Goal: Transaction & Acquisition: Purchase product/service

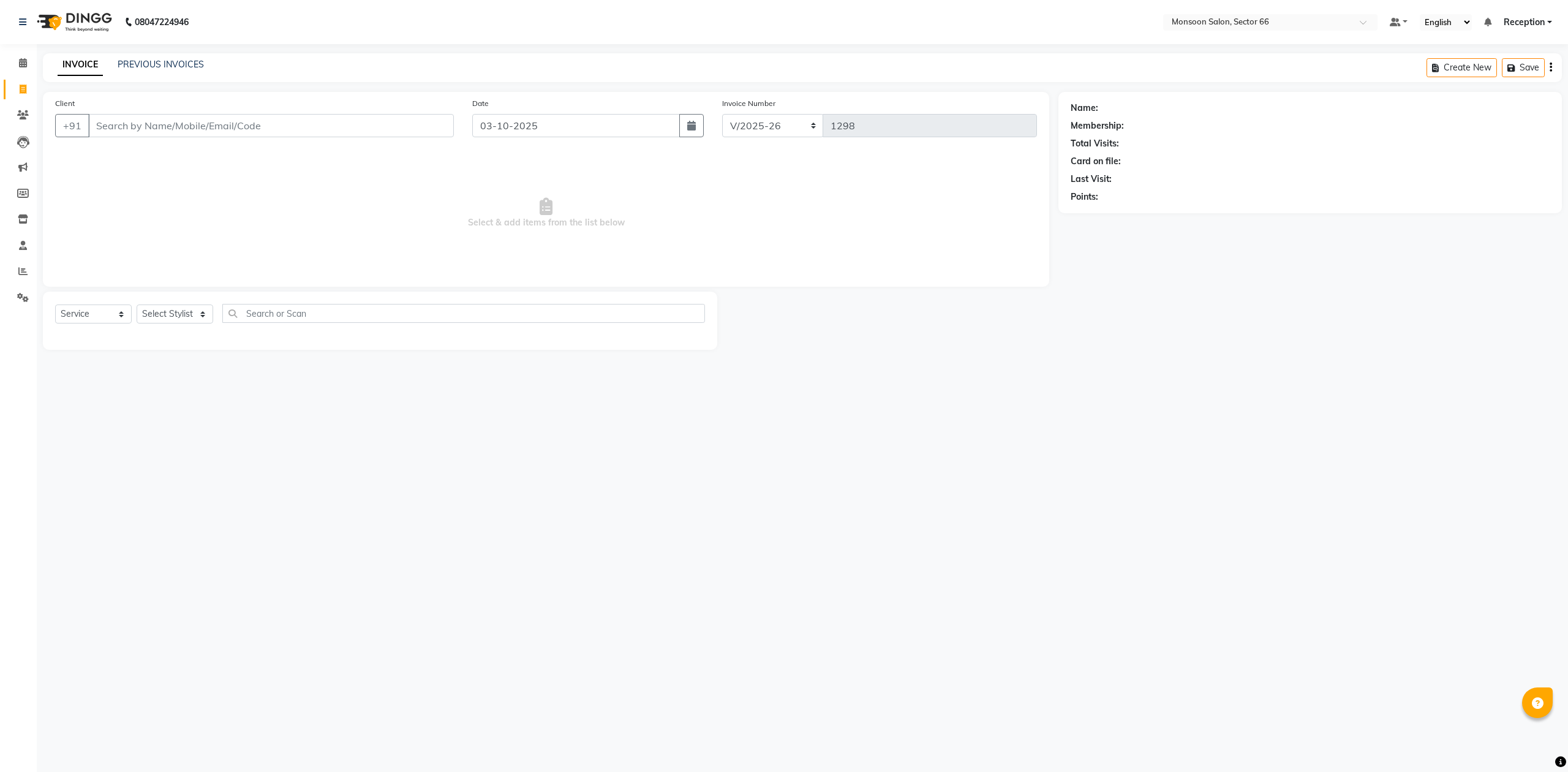
select select "3741"
select select "service"
drag, startPoint x: 280, startPoint y: 130, endPoint x: 287, endPoint y: 130, distance: 7.0
click at [287, 130] on input "Client" at bounding box center [271, 126] width 366 height 23
click at [209, 150] on ngb-highlight "98102724 81" at bounding box center [230, 153] width 64 height 12
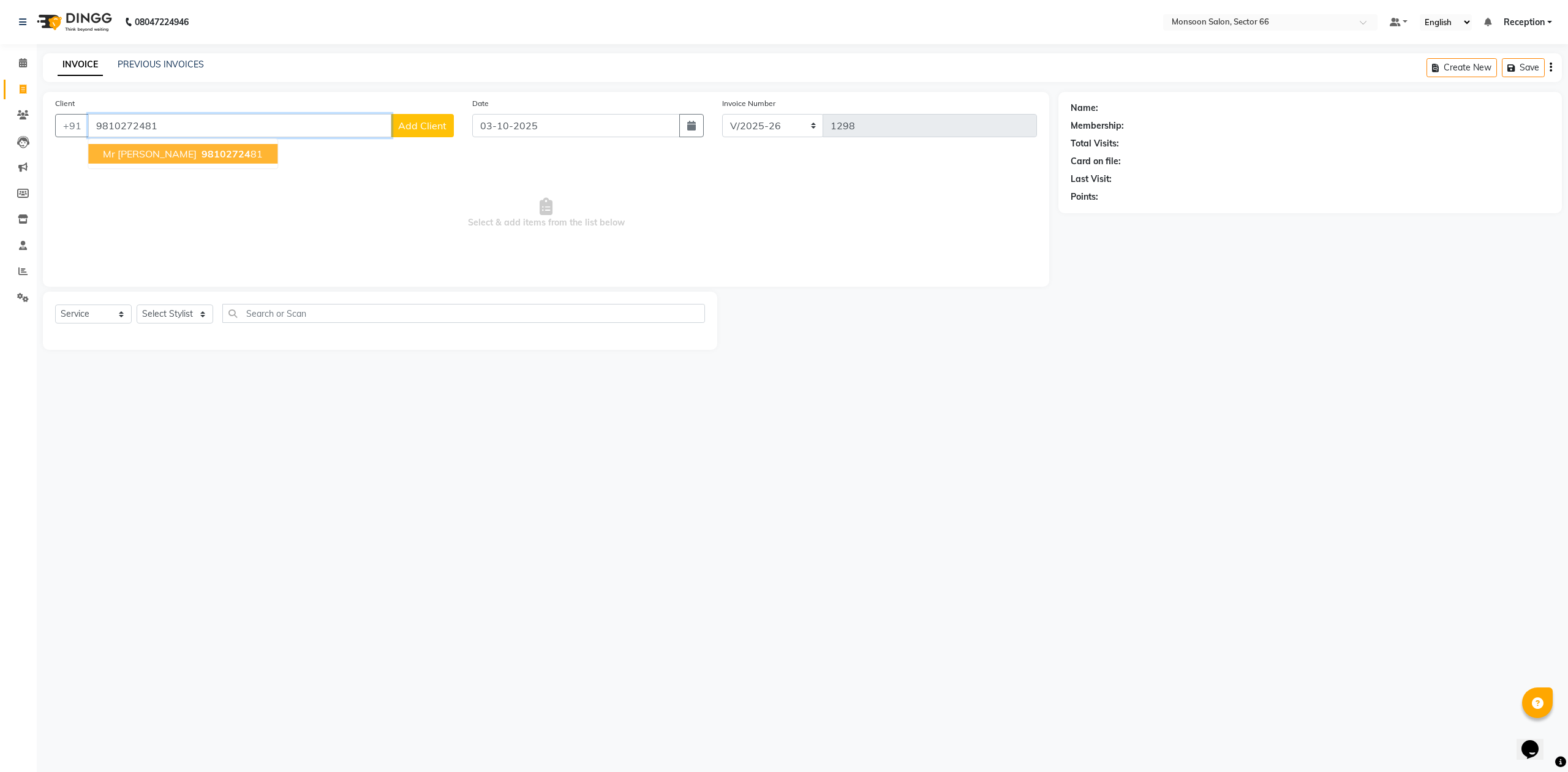
type input "9810272481"
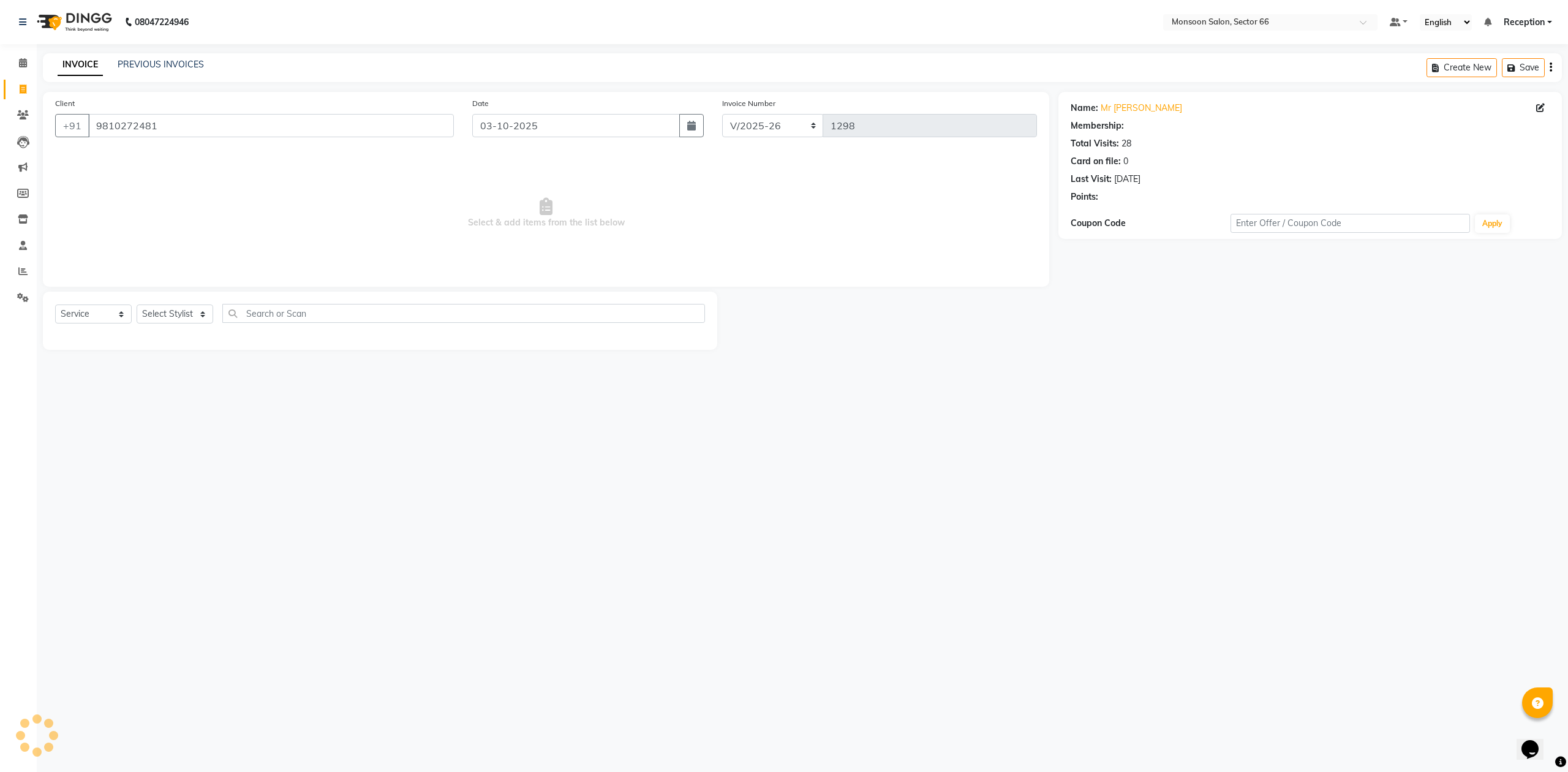
select select "1: Object"
click at [1106, 213] on icon "button" at bounding box center [1105, 214] width 8 height 8
click at [179, 310] on select "Select Stylist [PERSON_NAME] Danish Paras priya Reception rozy [PERSON_NAME]" at bounding box center [175, 314] width 76 height 19
select select "27679"
click at [137, 305] on select "Select Stylist [PERSON_NAME] Danish Paras priya Reception rozy [PERSON_NAME]" at bounding box center [175, 314] width 76 height 19
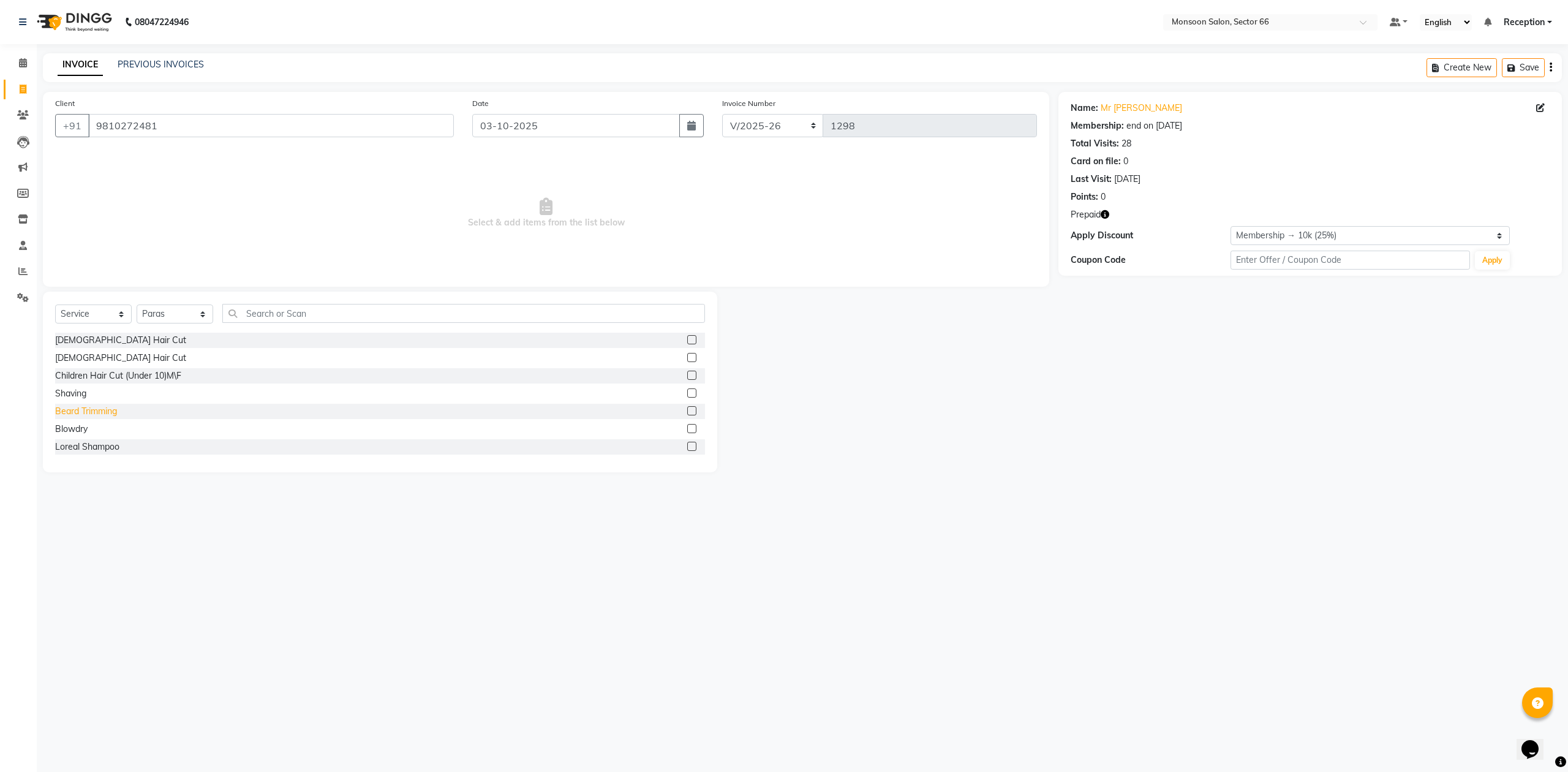
click at [89, 415] on div "Beard Trimming" at bounding box center [86, 411] width 62 height 13
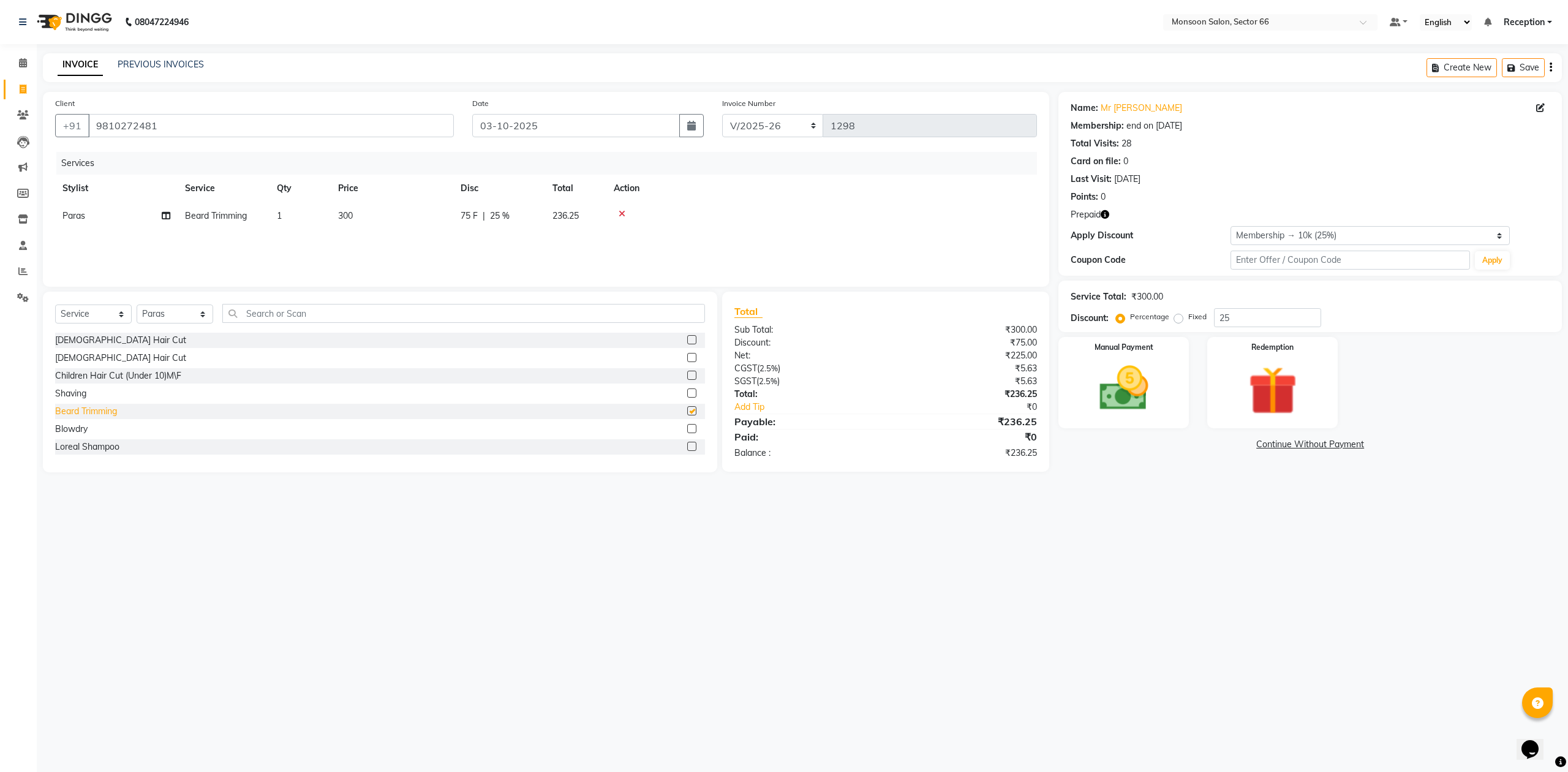
checkbox input "false"
click at [1255, 361] on img at bounding box center [1272, 391] width 83 height 63
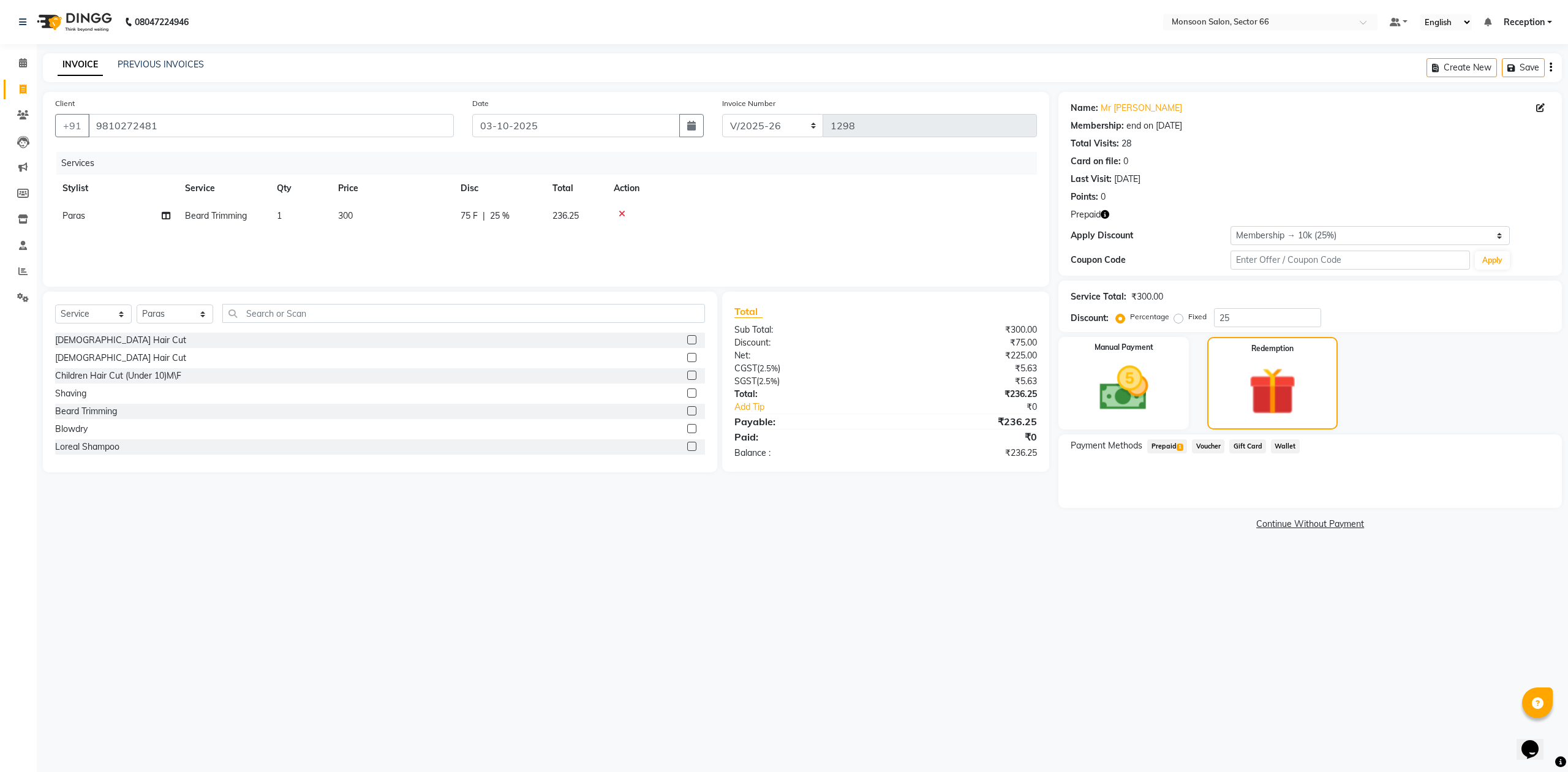
click at [1166, 446] on span "Prepaid 1" at bounding box center [1167, 447] width 40 height 14
click at [1518, 493] on button "Add" at bounding box center [1521, 495] width 45 height 21
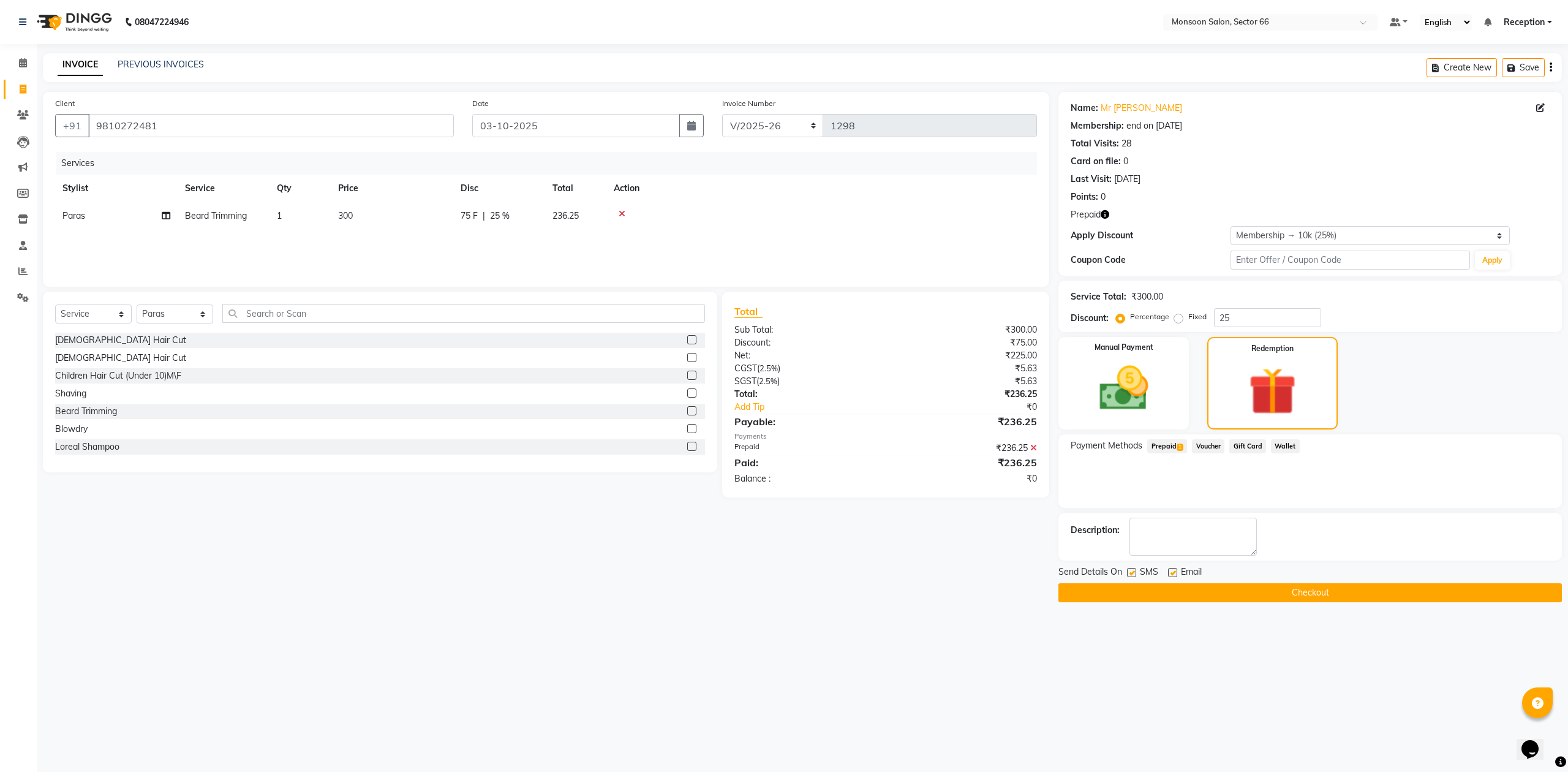
click at [1433, 592] on button "Checkout" at bounding box center [1310, 593] width 504 height 19
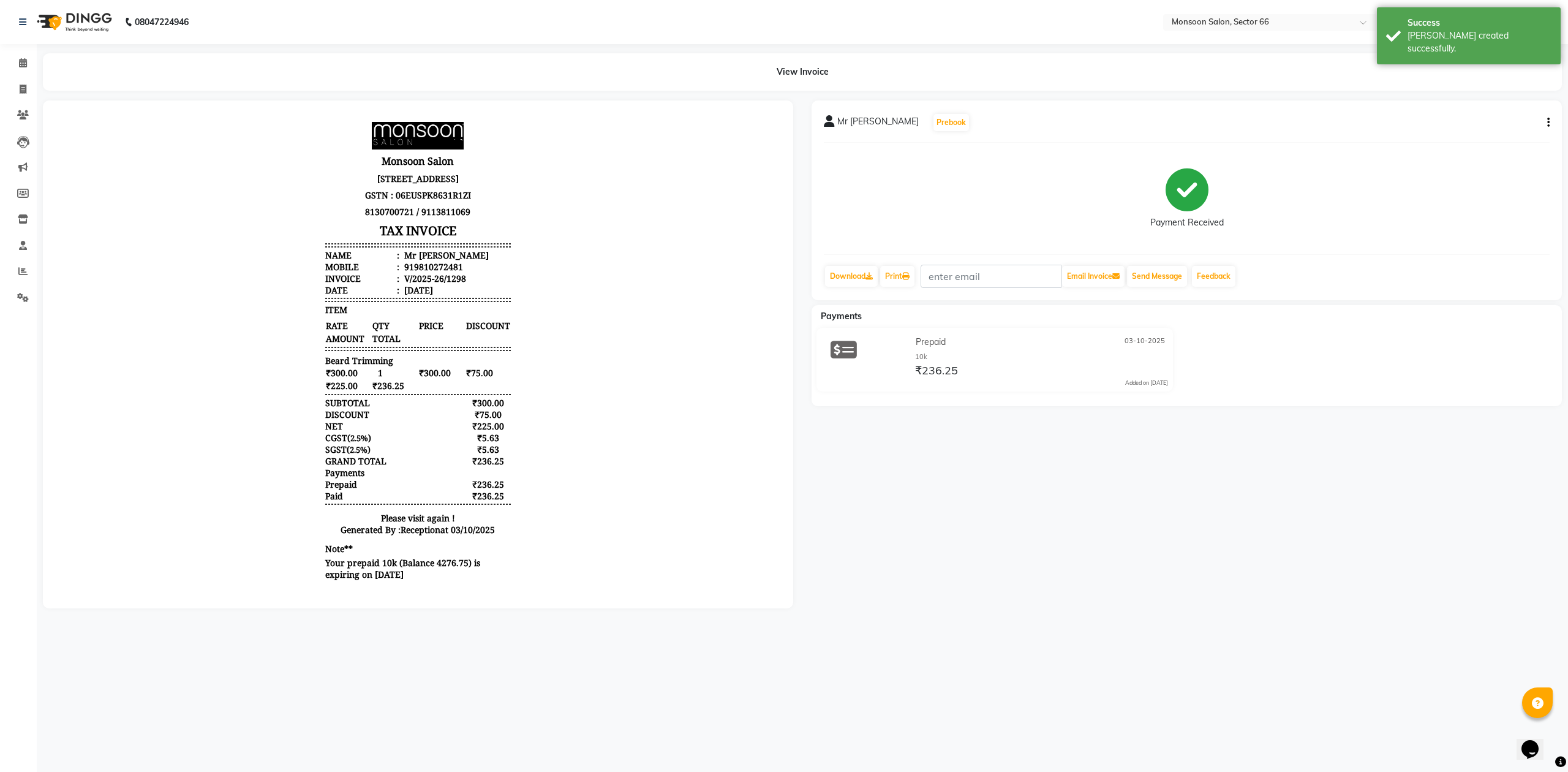
scroll to position [10, 0]
drag, startPoint x: 402, startPoint y: 268, endPoint x: 457, endPoint y: 264, distance: 55.1
click at [457, 264] on li "Mobile : 919810272481" at bounding box center [418, 267] width 185 height 12
copy div "9810272481"
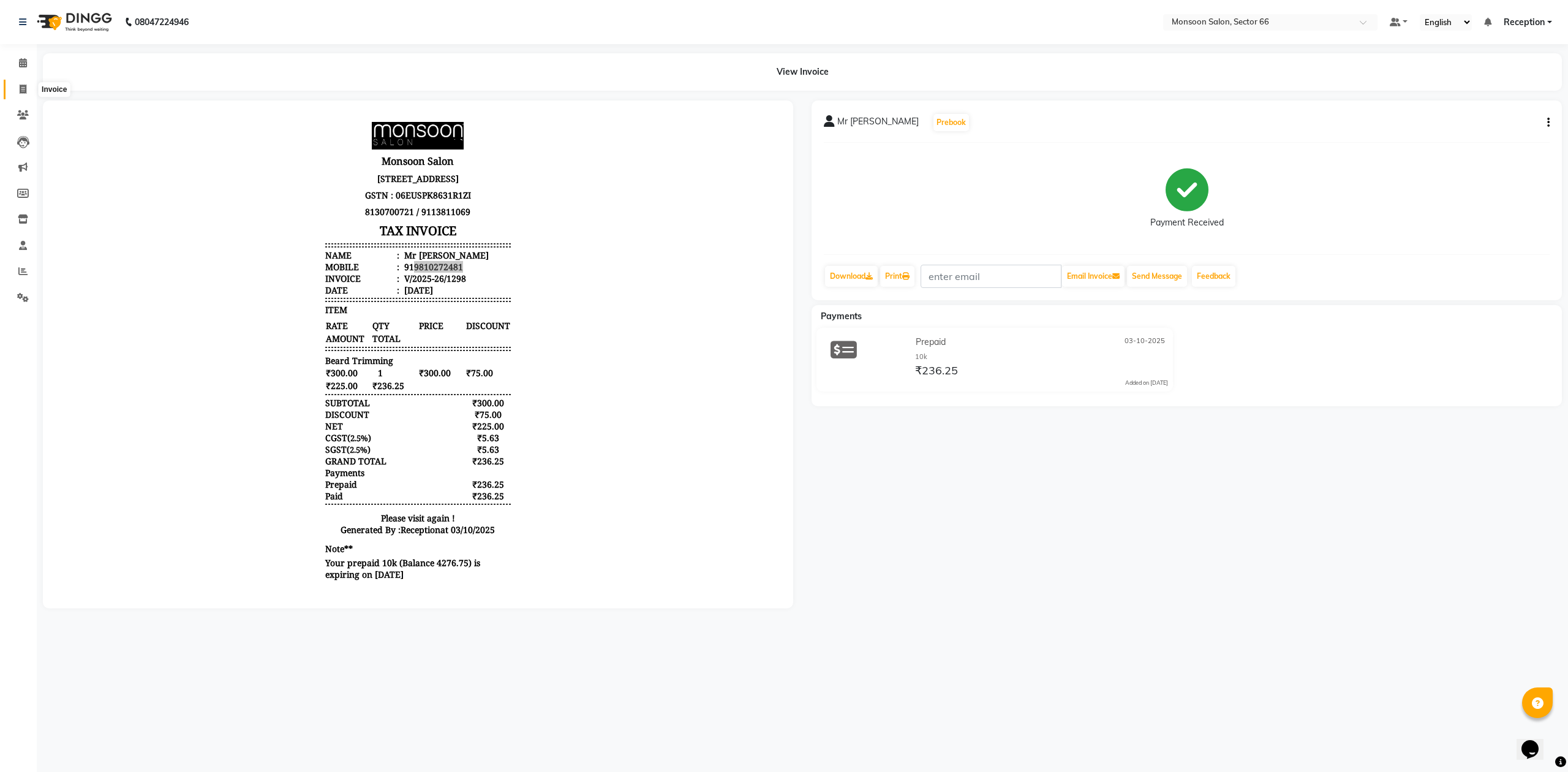
click at [21, 86] on icon at bounding box center [23, 89] width 7 height 9
select select "service"
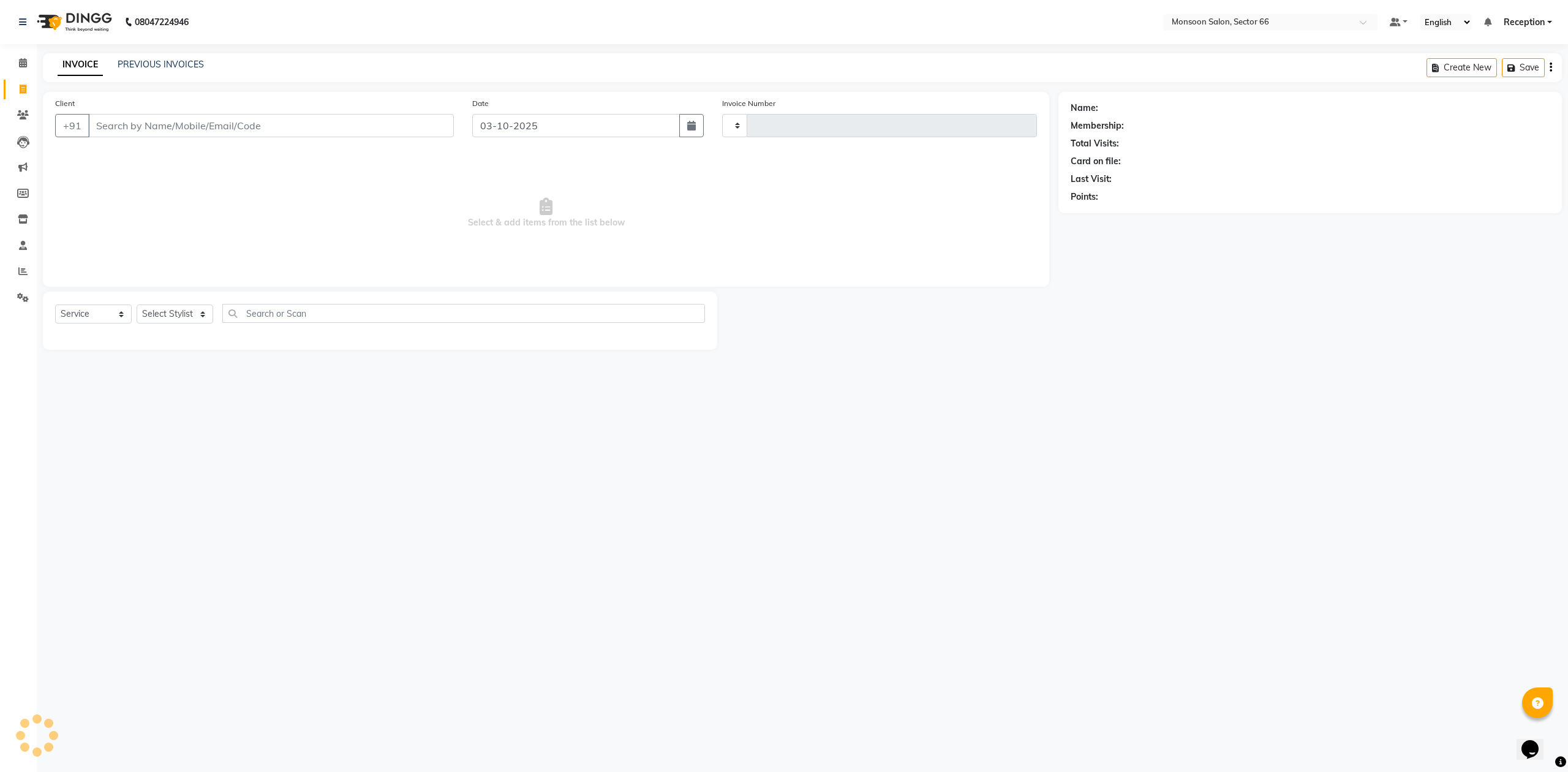
type input "1299"
select select "3741"
drag, startPoint x: 129, startPoint y: 131, endPoint x: 108, endPoint y: 123, distance: 22.5
click at [126, 130] on input "Client" at bounding box center [271, 126] width 366 height 23
click at [138, 120] on input "Client" at bounding box center [271, 126] width 366 height 23
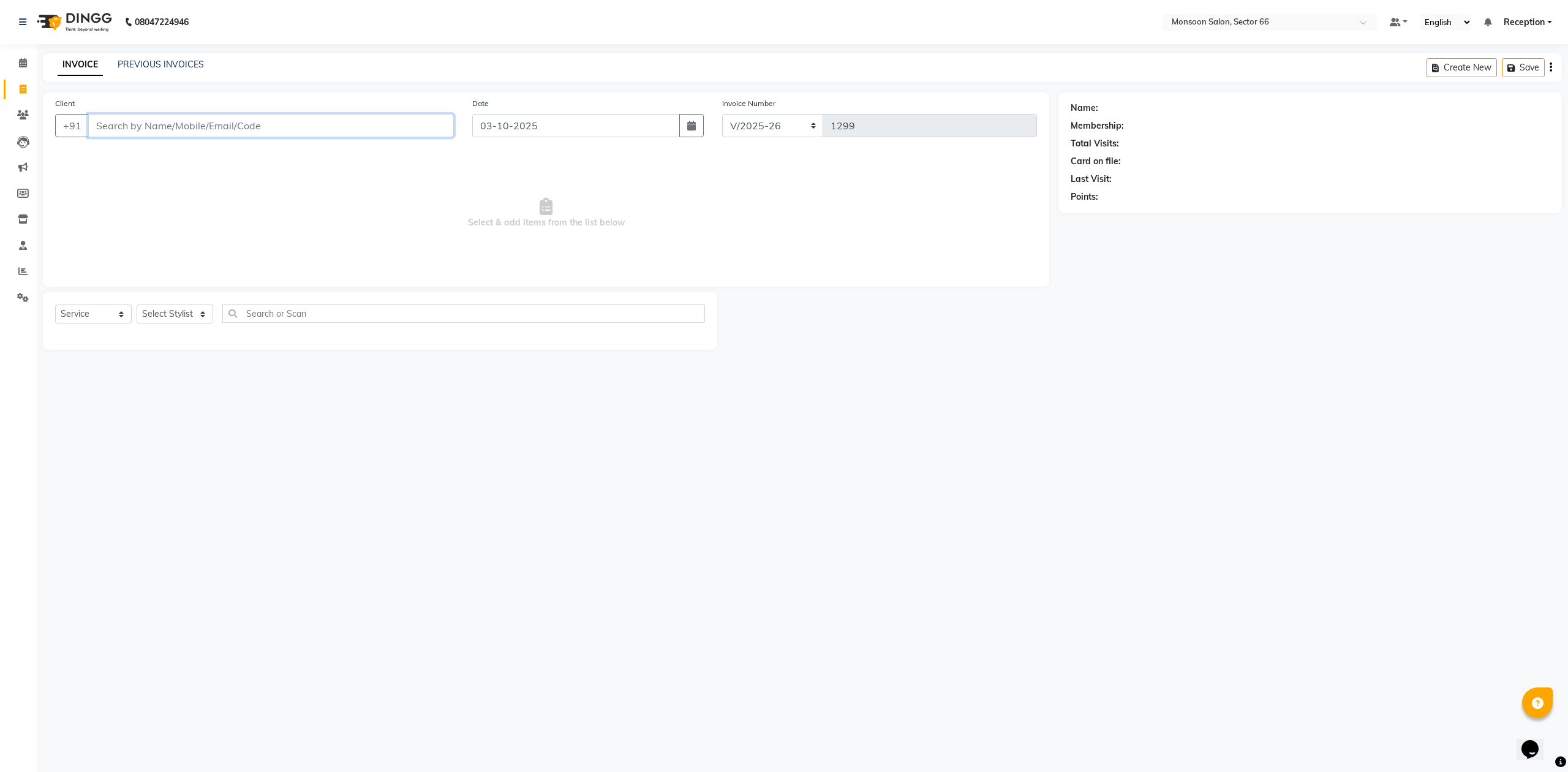
paste input "9910607140"
type input "9910607140"
select select "1: Object"
click at [187, 309] on select "Select Stylist [PERSON_NAME] Danish Paras priya Reception rozy [PERSON_NAME]" at bounding box center [175, 314] width 76 height 19
select select "17883"
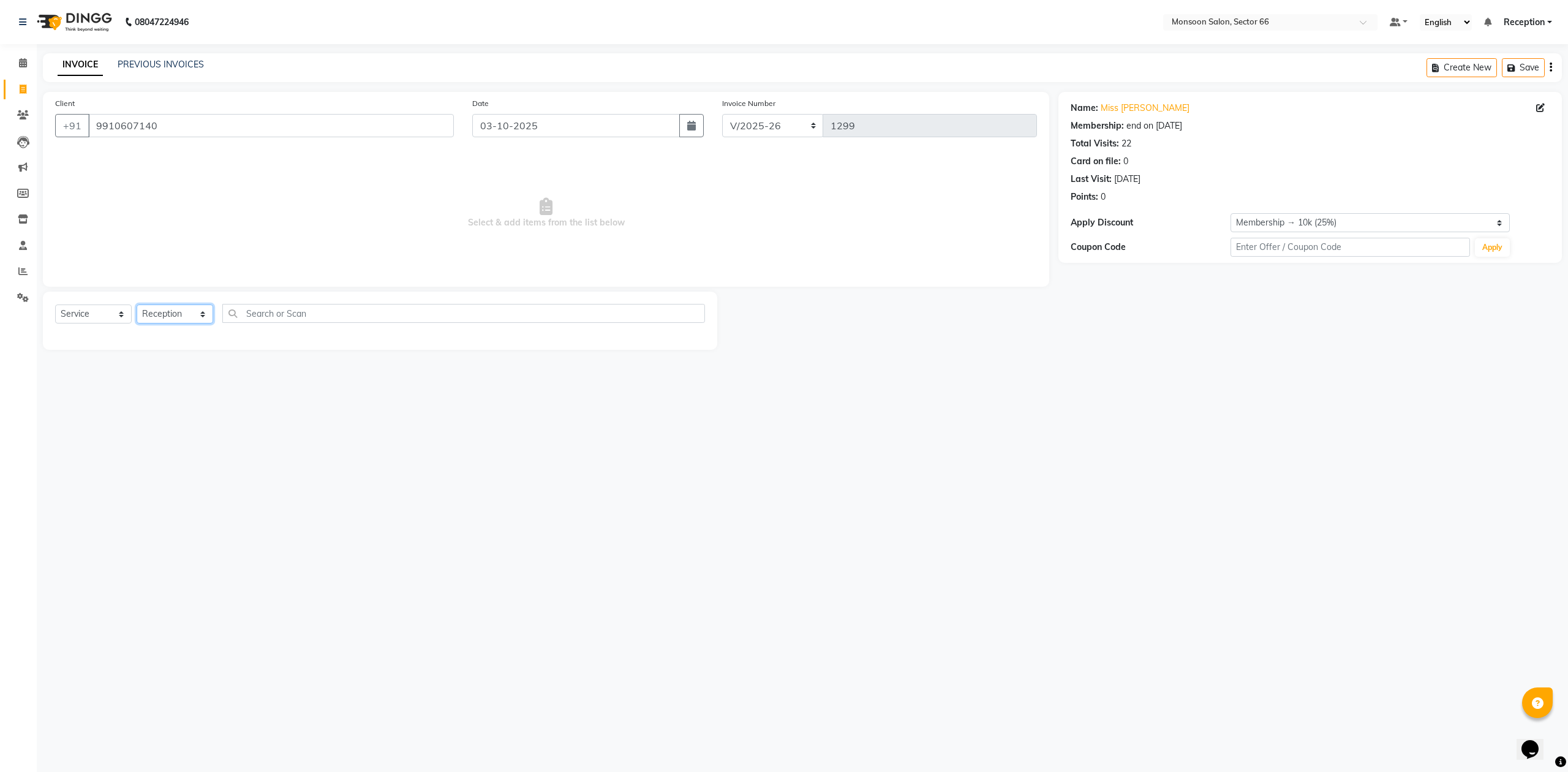
click at [137, 305] on select "Select Stylist [PERSON_NAME] Danish Paras priya Reception rozy [PERSON_NAME]" at bounding box center [175, 314] width 76 height 19
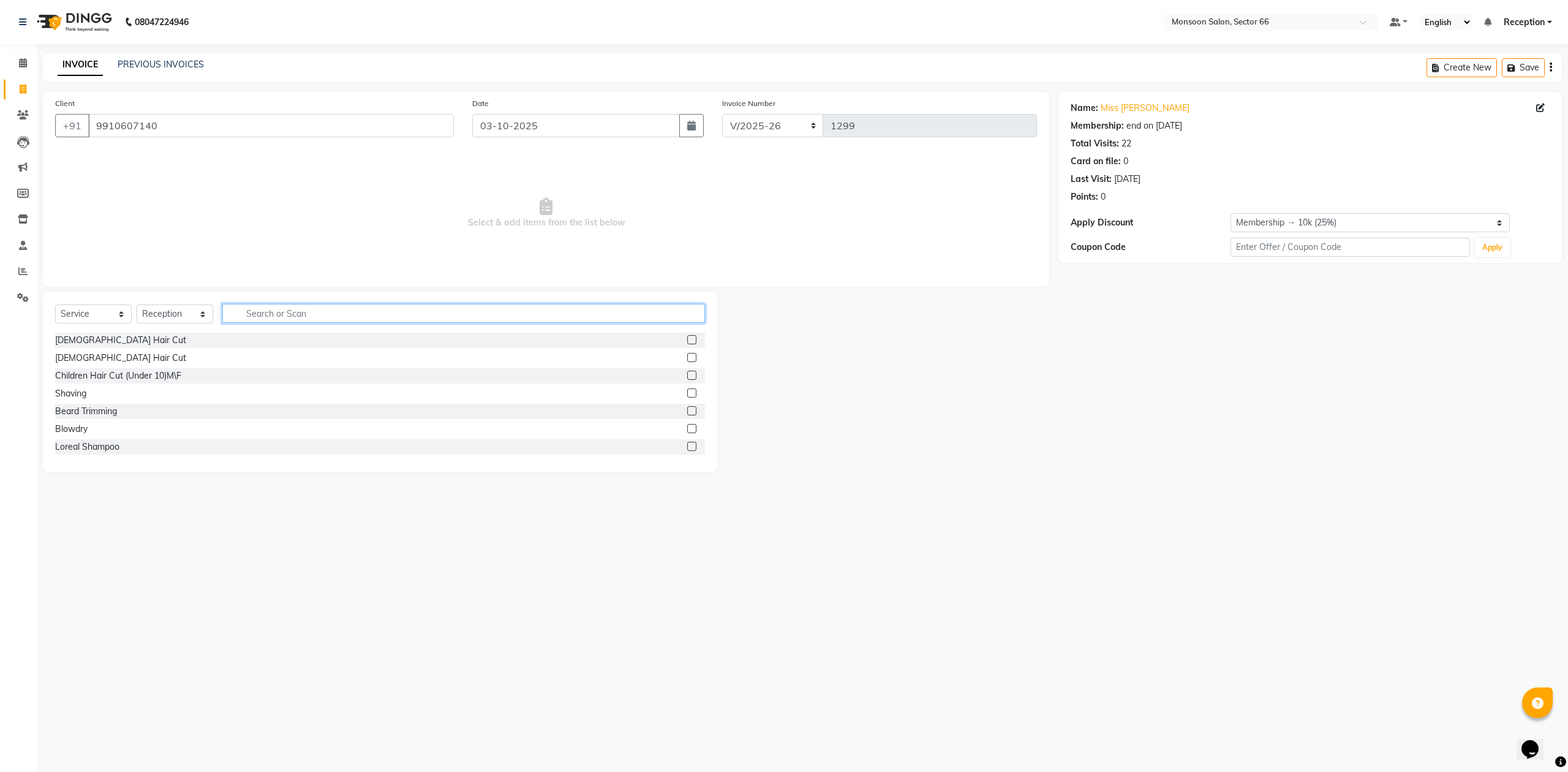
click at [259, 318] on input "text" at bounding box center [464, 314] width 482 height 19
click at [104, 319] on select "Select Service Product Membership Package Voucher Prepaid Gift Card" at bounding box center [93, 314] width 76 height 19
select select "P"
click at [55, 305] on select "Select Service Product Membership Package Voucher Prepaid Gift Card" at bounding box center [93, 314] width 76 height 19
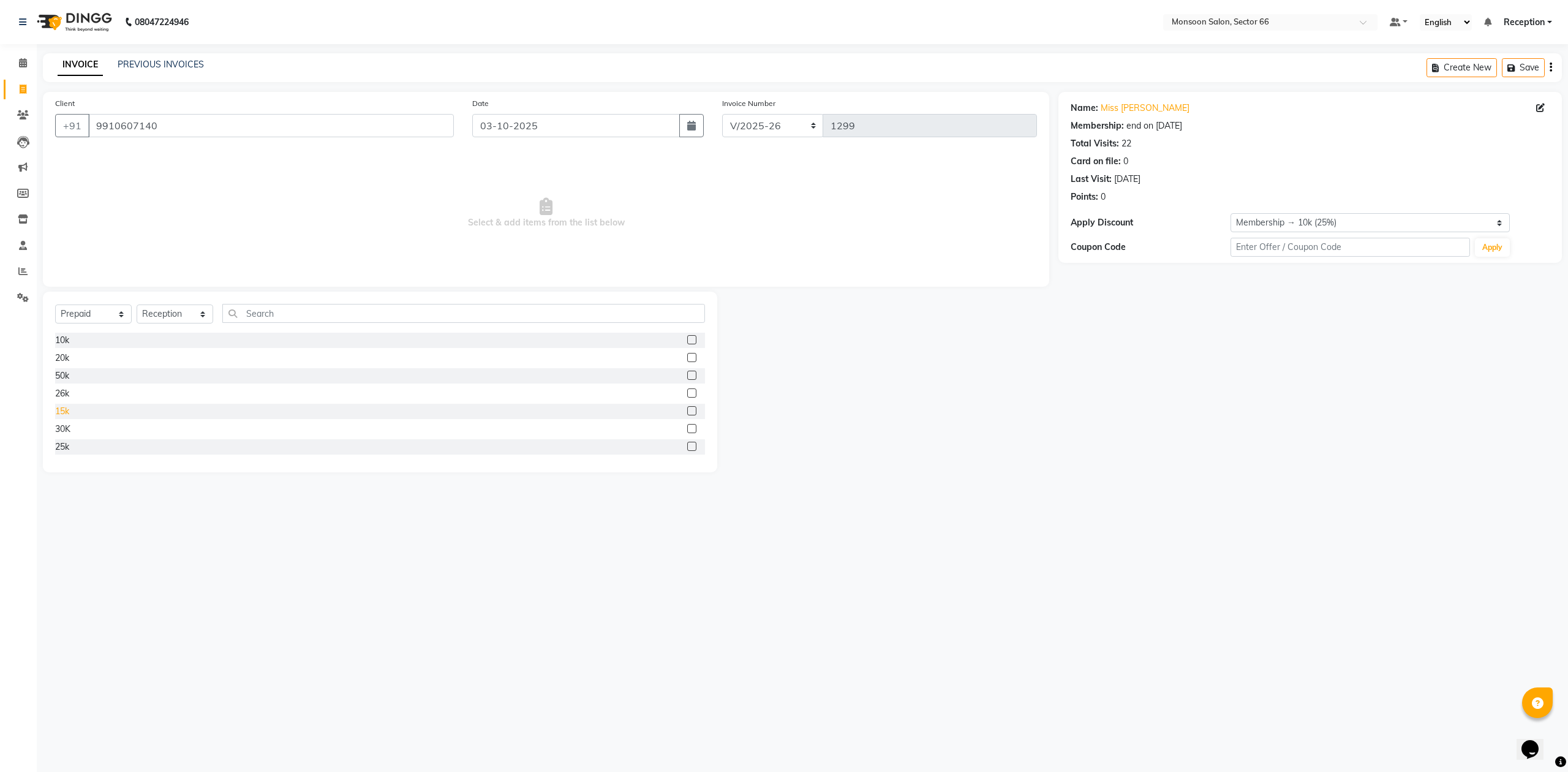
click at [61, 409] on div "15k" at bounding box center [62, 411] width 14 height 13
checkbox input "false"
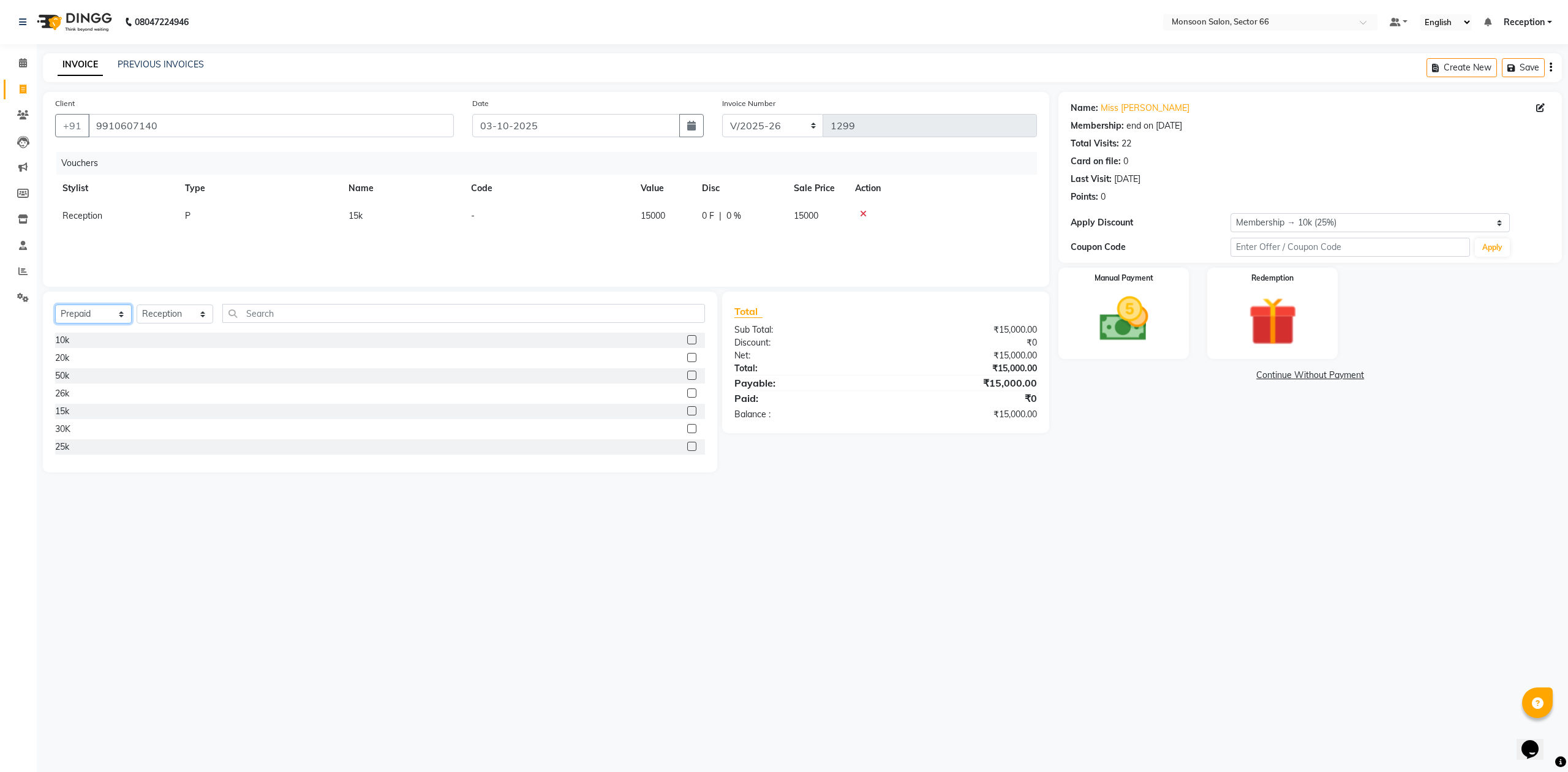
click at [108, 315] on select "Select Service Product Membership Package Voucher Prepaid Gift Card" at bounding box center [93, 314] width 76 height 19
click at [55, 305] on select "Select Service Product Membership Package Voucher Prepaid Gift Card" at bounding box center [93, 314] width 76 height 19
click at [88, 447] on div "15K (30%)" at bounding box center [75, 447] width 40 height 13
select select "select"
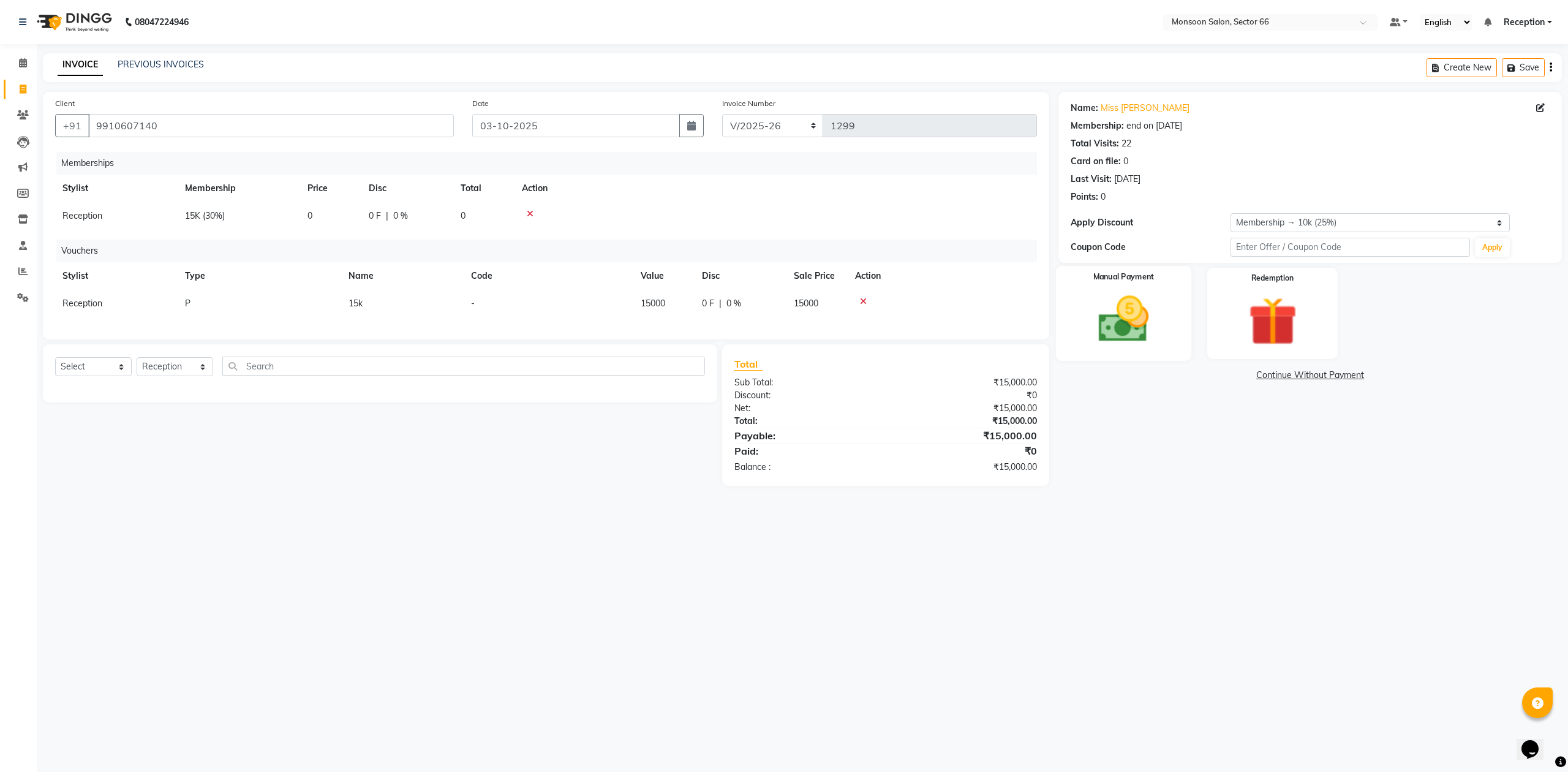
click at [1152, 324] on img at bounding box center [1123, 320] width 83 height 59
click at [1163, 375] on span "CASH" at bounding box center [1160, 376] width 26 height 14
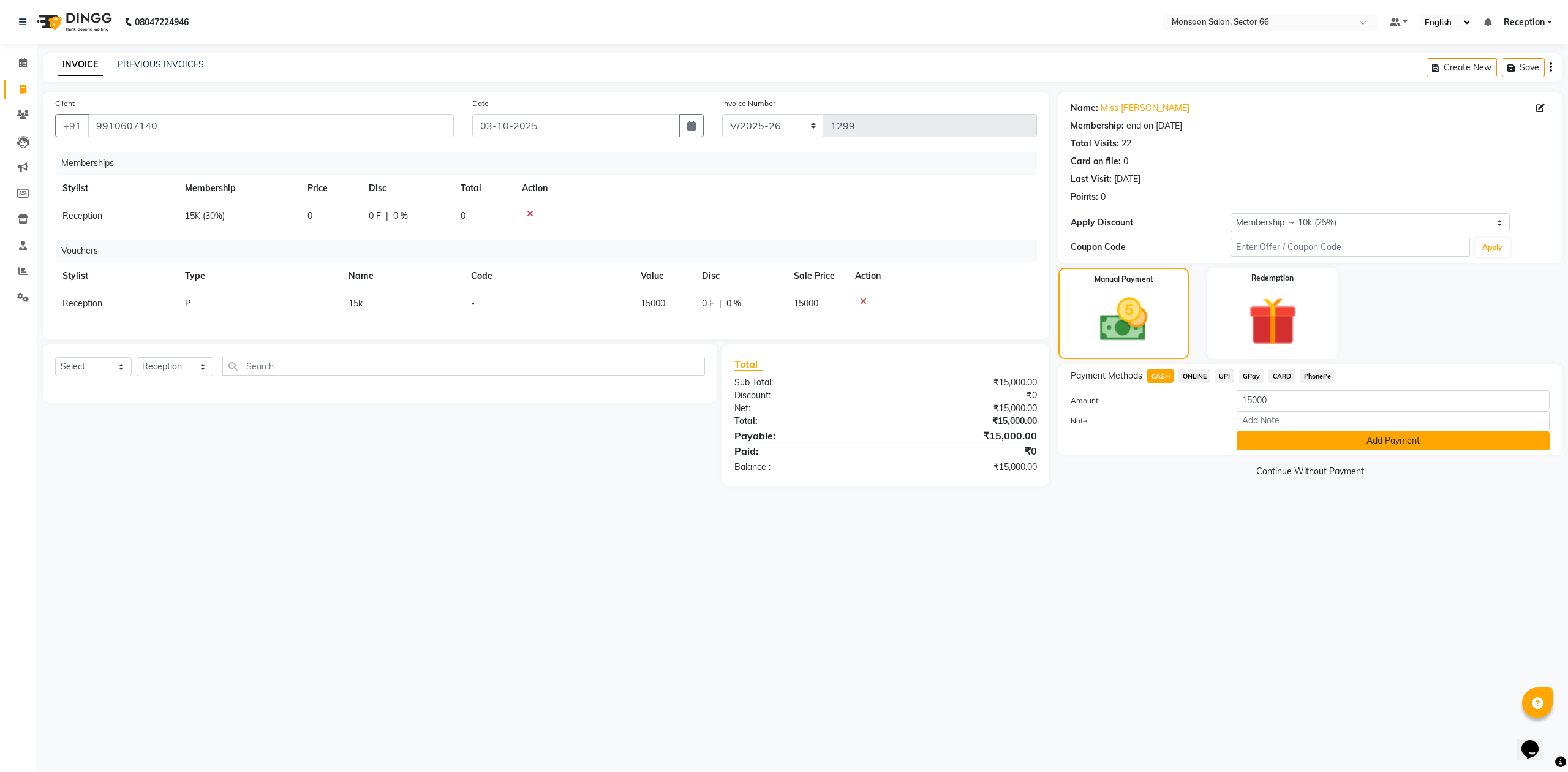
click at [1426, 444] on button "Add Payment" at bounding box center [1393, 441] width 313 height 19
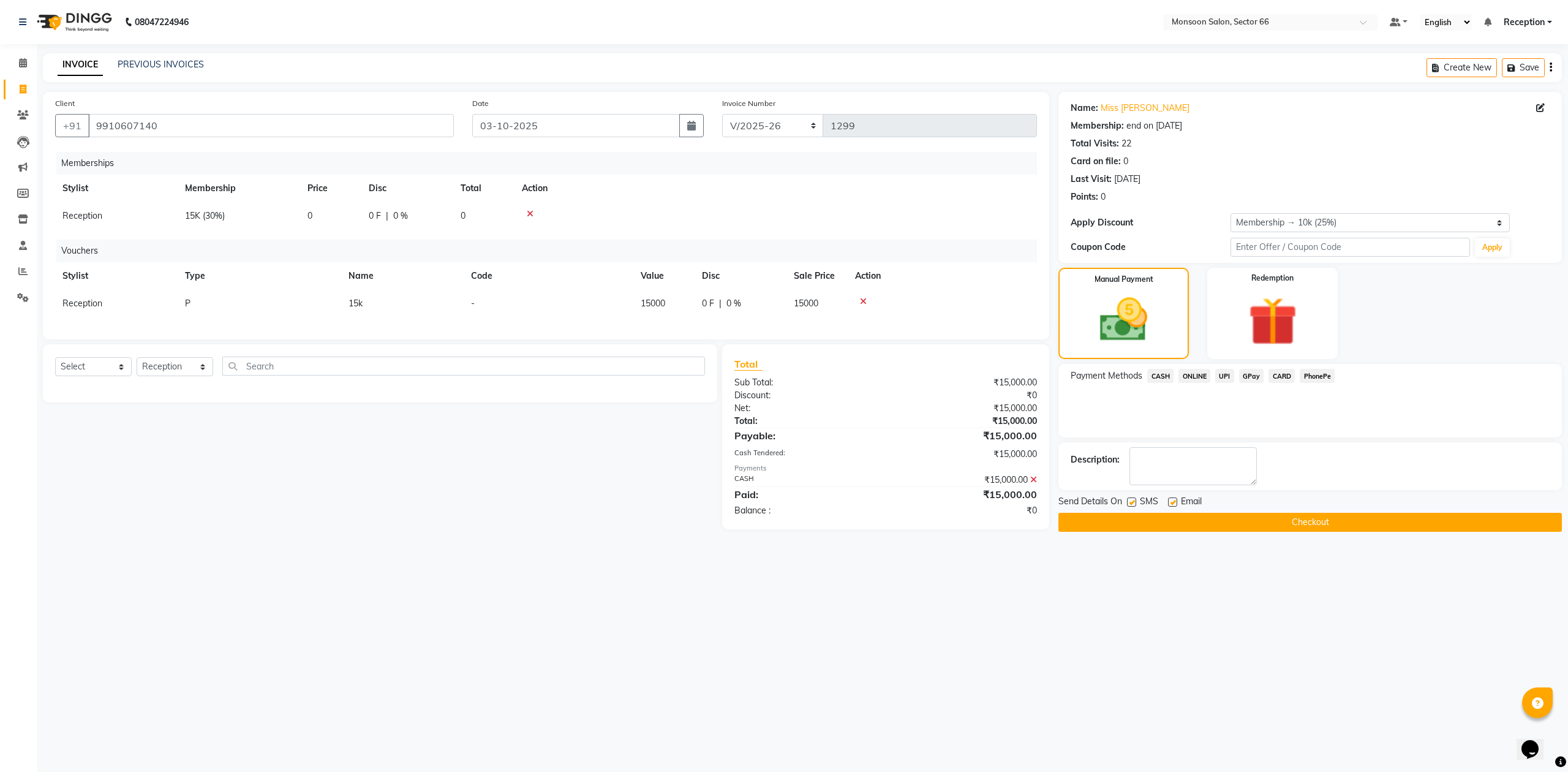
click at [1323, 520] on button "Checkout" at bounding box center [1310, 522] width 504 height 19
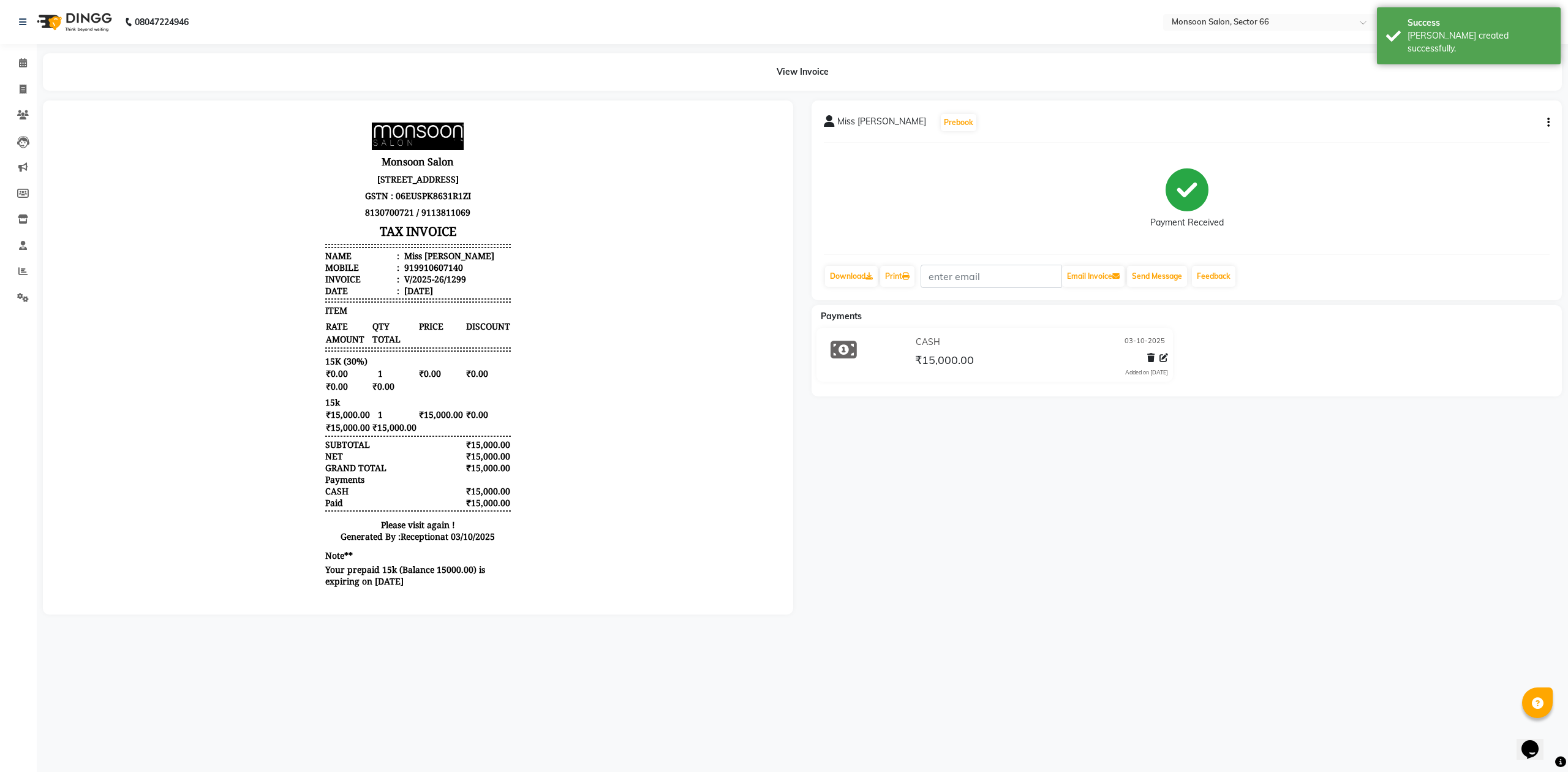
scroll to position [10, 0]
drag, startPoint x: 402, startPoint y: 267, endPoint x: 461, endPoint y: 270, distance: 59.1
click at [461, 270] on li "Mobile : 919910607140" at bounding box center [418, 267] width 185 height 12
copy div "9910607140"
drag, startPoint x: 21, startPoint y: 92, endPoint x: 55, endPoint y: 99, distance: 34.7
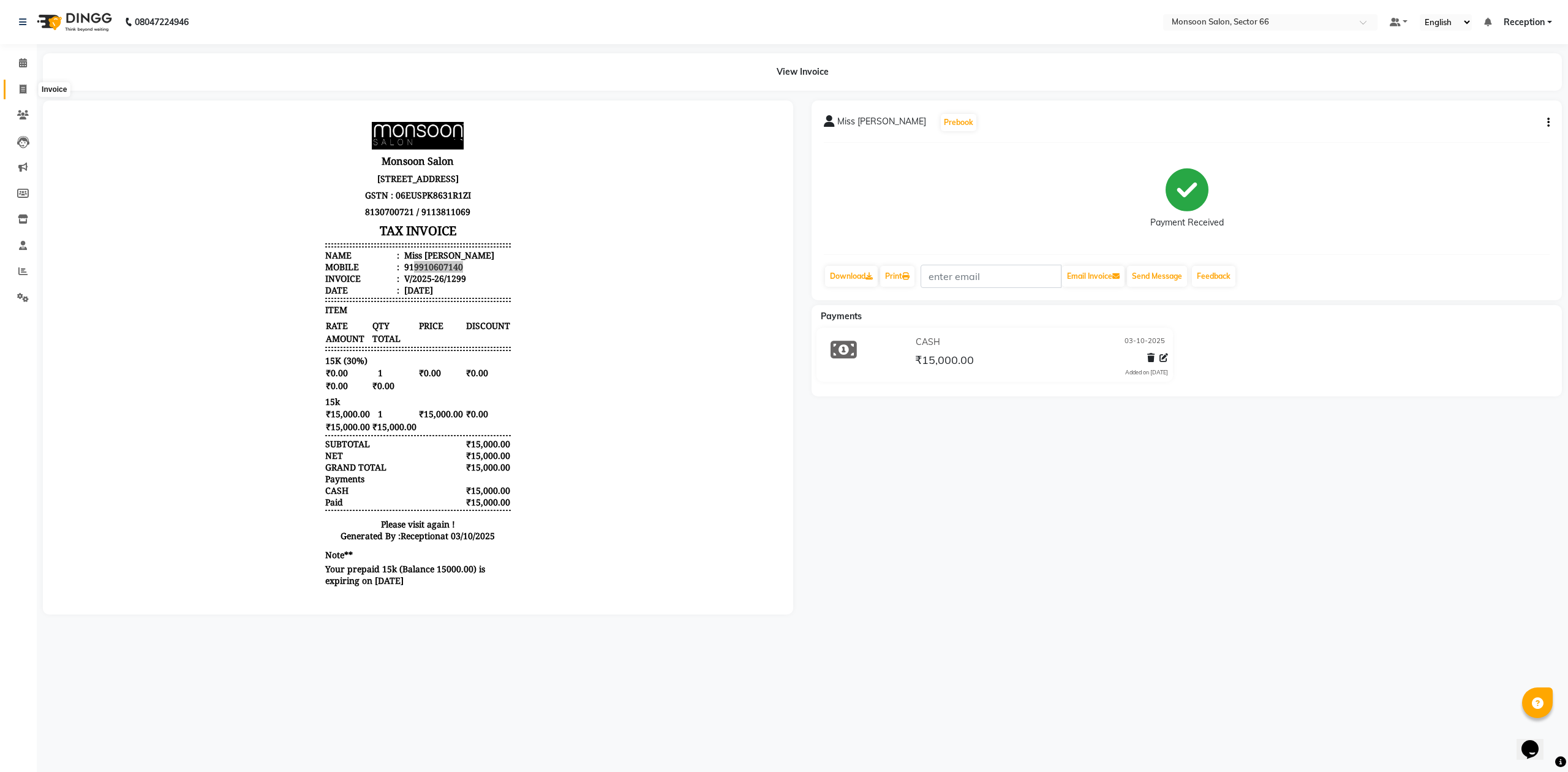
click at [21, 91] on icon at bounding box center [23, 89] width 7 height 9
select select "3741"
select select "service"
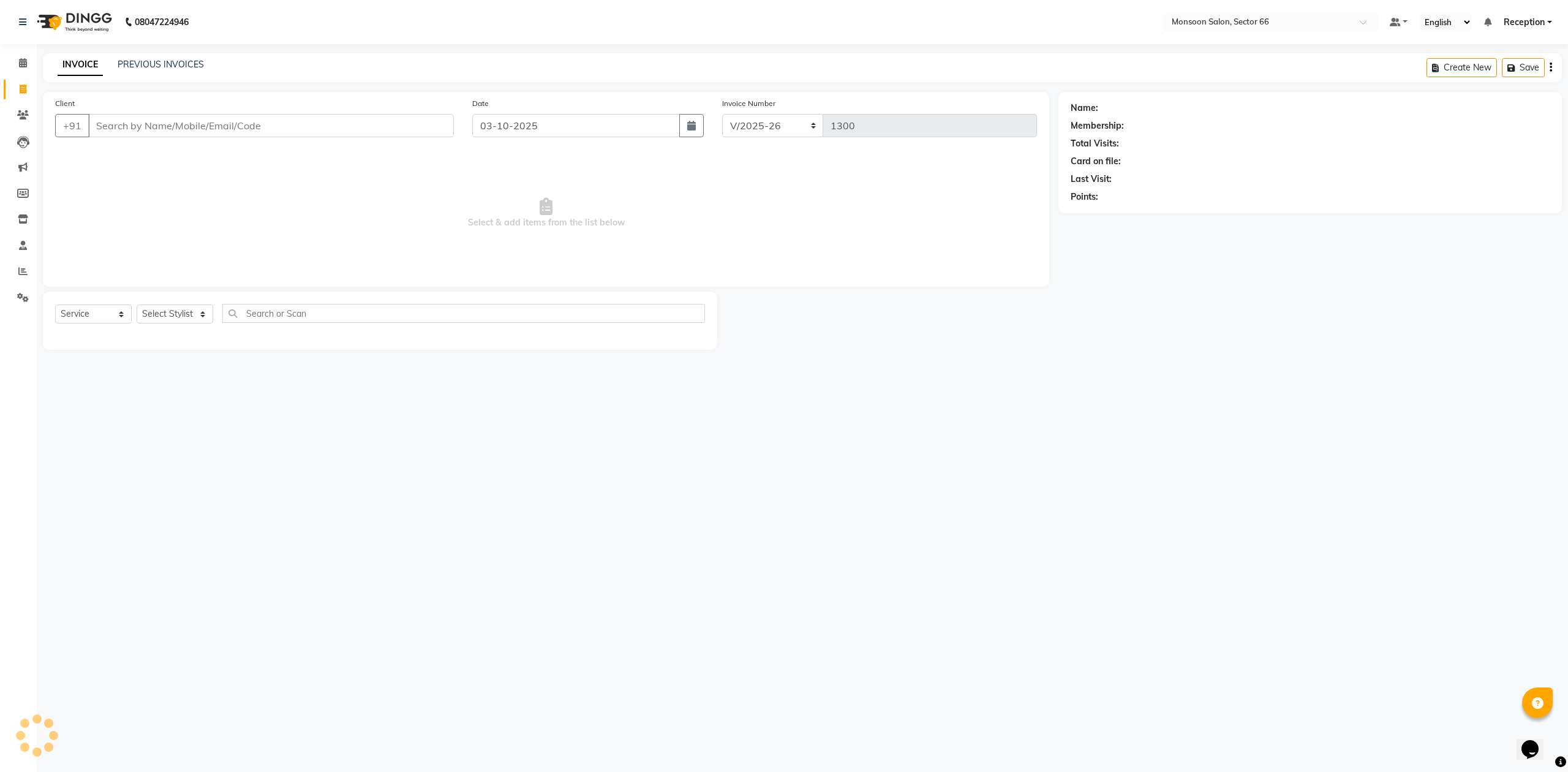
click at [156, 117] on input "Client" at bounding box center [271, 126] width 366 height 23
type input "9910607140"
select select "1: Object"
click at [189, 312] on select "Select Stylist [PERSON_NAME] Danish Paras priya Reception rozy [PERSON_NAME]" at bounding box center [175, 314] width 76 height 19
select select "26225"
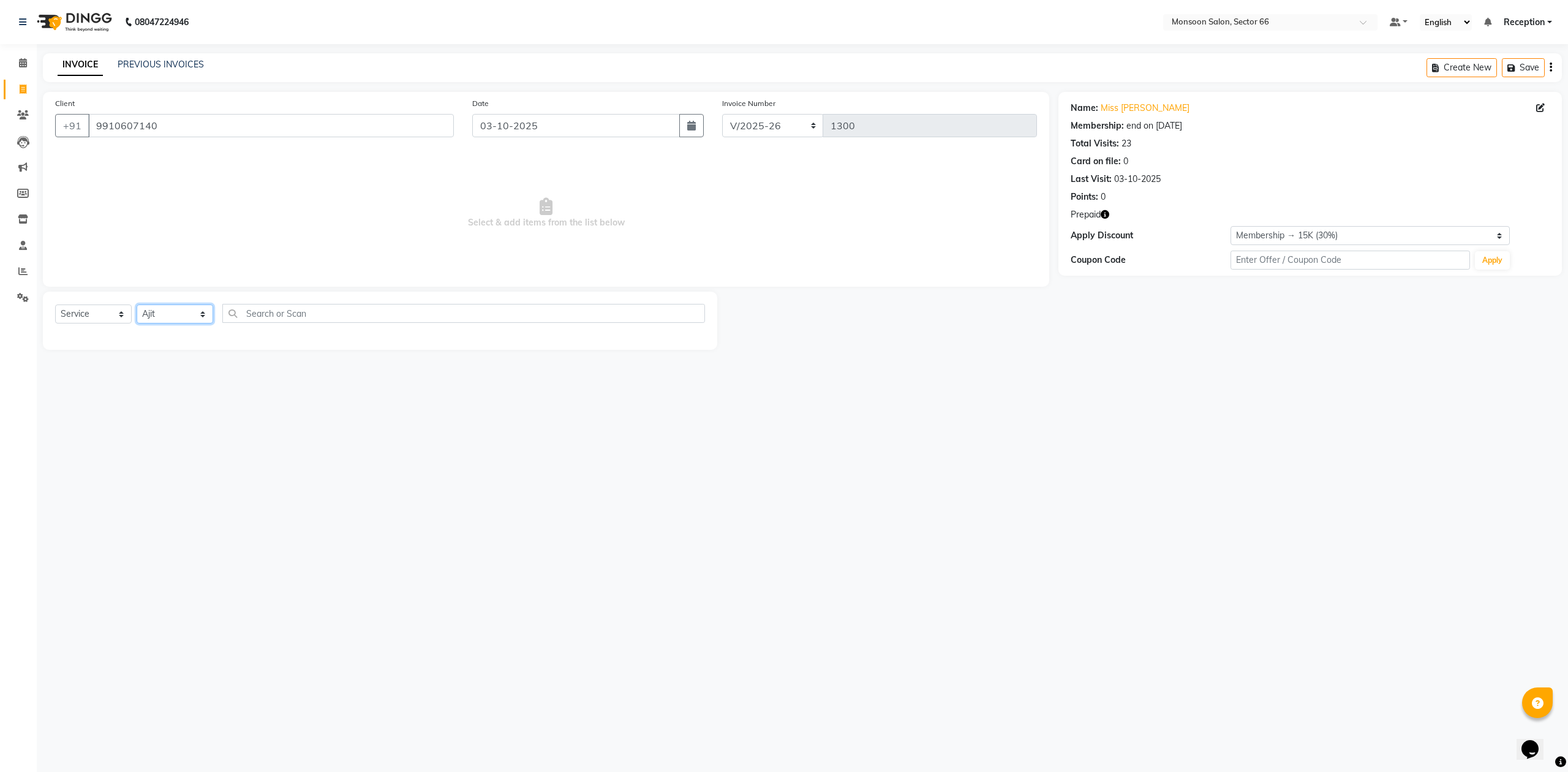
click at [137, 305] on select "Select Stylist [PERSON_NAME] Danish Paras priya Reception rozy [PERSON_NAME]" at bounding box center [175, 314] width 76 height 19
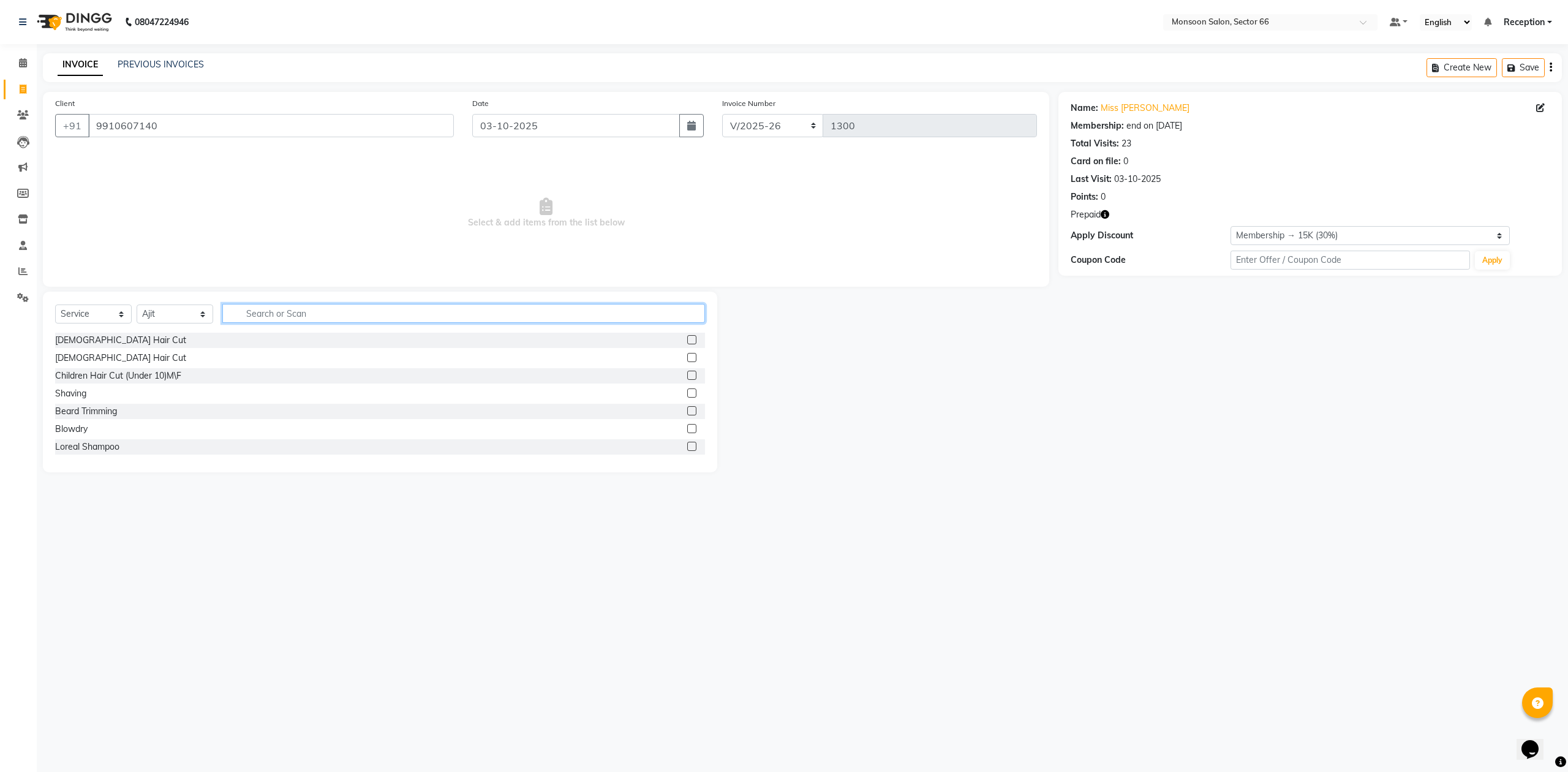
click at [267, 307] on input "text" at bounding box center [464, 314] width 482 height 19
type input "avl"
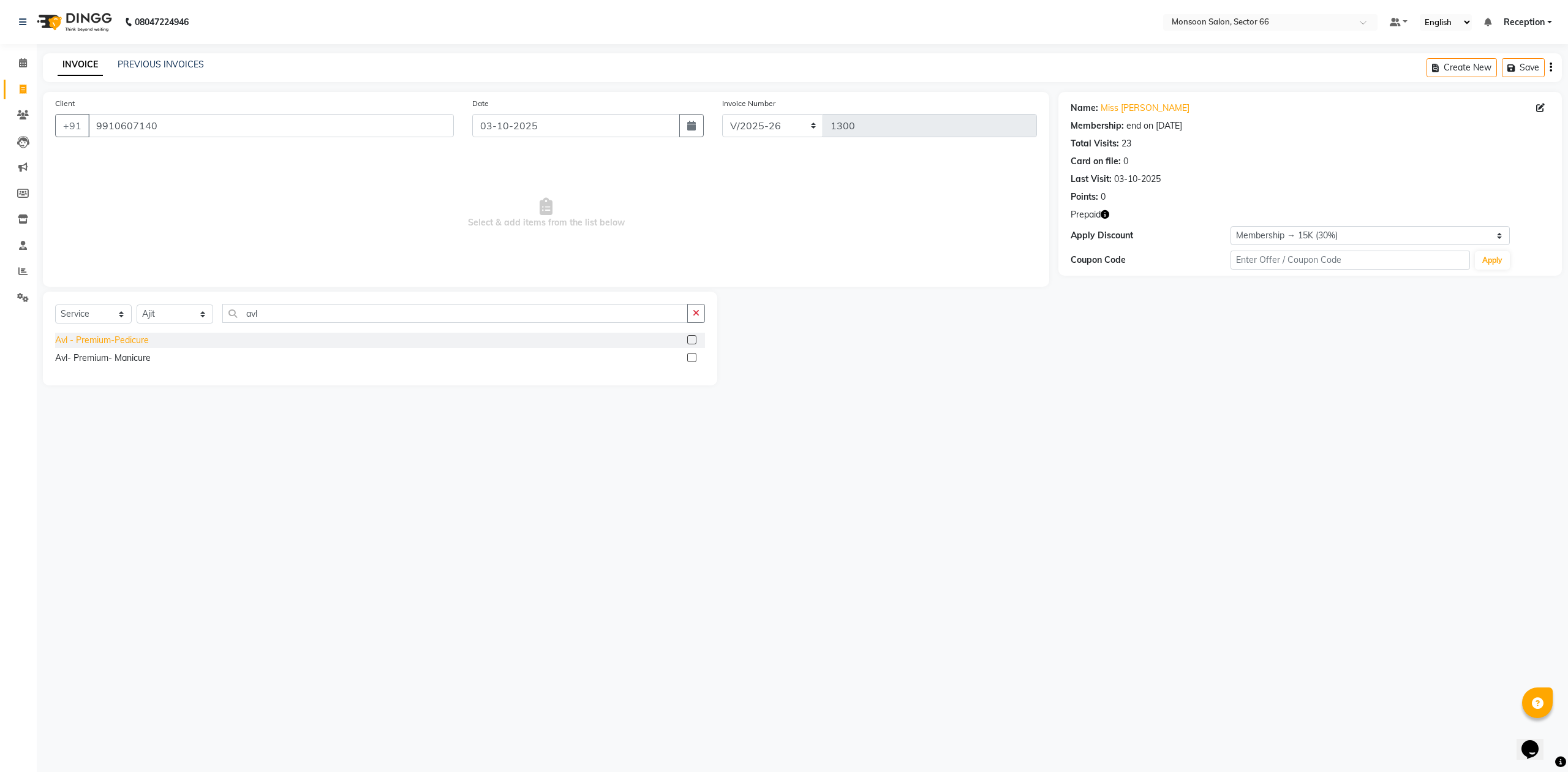
click at [128, 339] on div "Avl - Premium-Pedicure" at bounding box center [102, 340] width 94 height 13
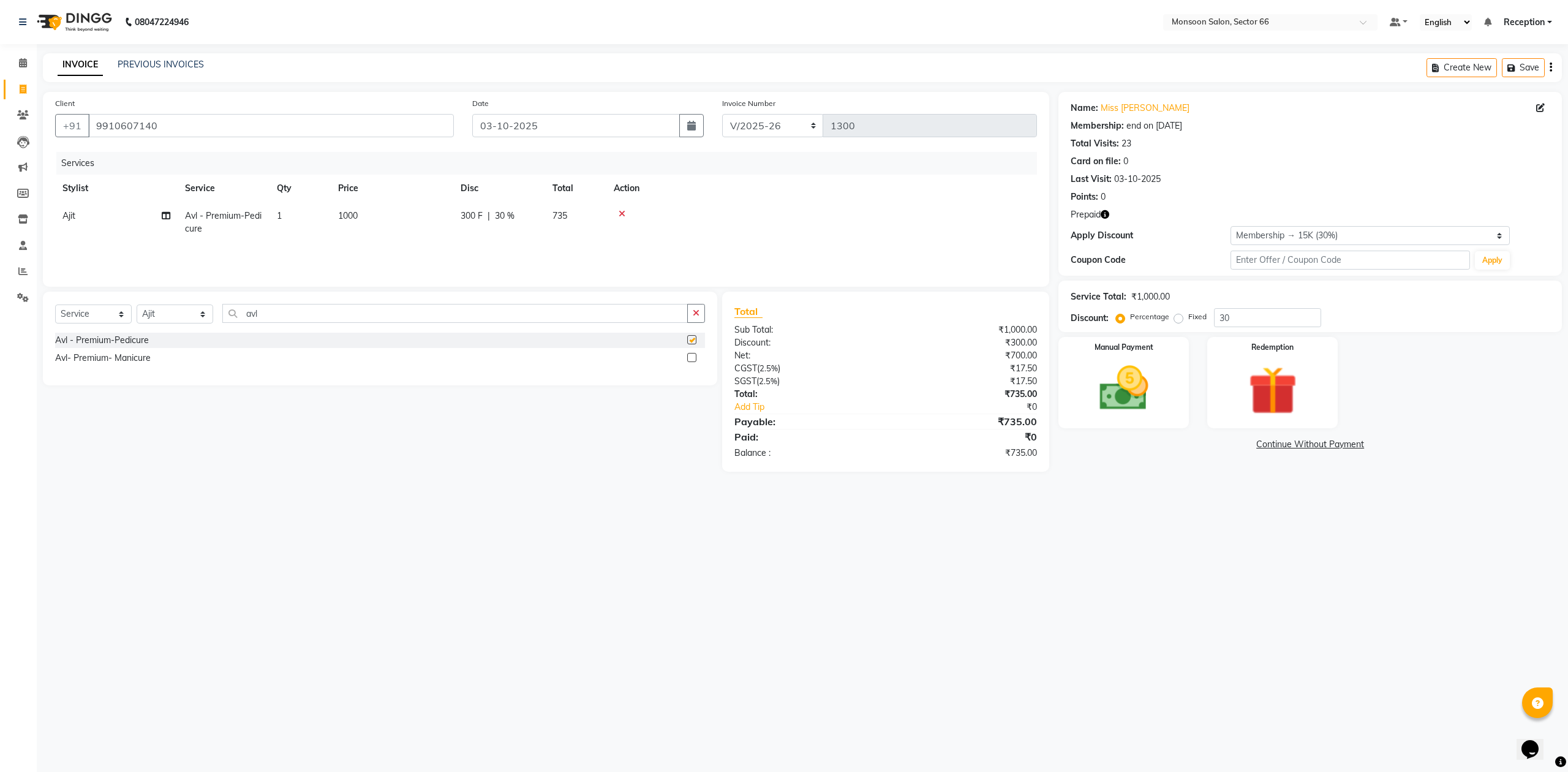
checkbox input "false"
click at [300, 314] on input "avl" at bounding box center [456, 314] width 466 height 19
type input "a"
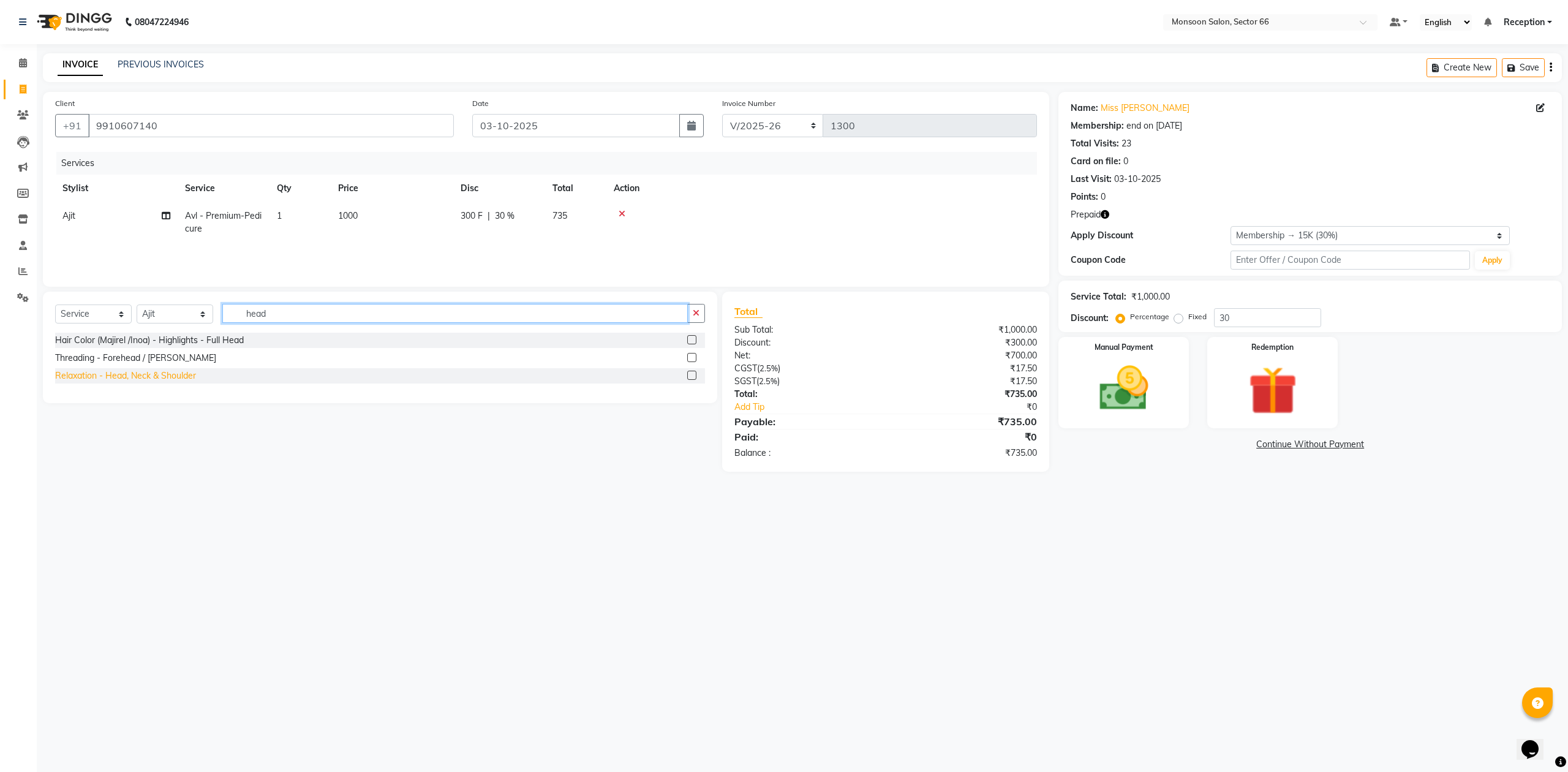
type input "head"
click at [117, 382] on div "Relaxation - Head, Neck & Shoulder" at bounding box center [126, 376] width 141 height 13
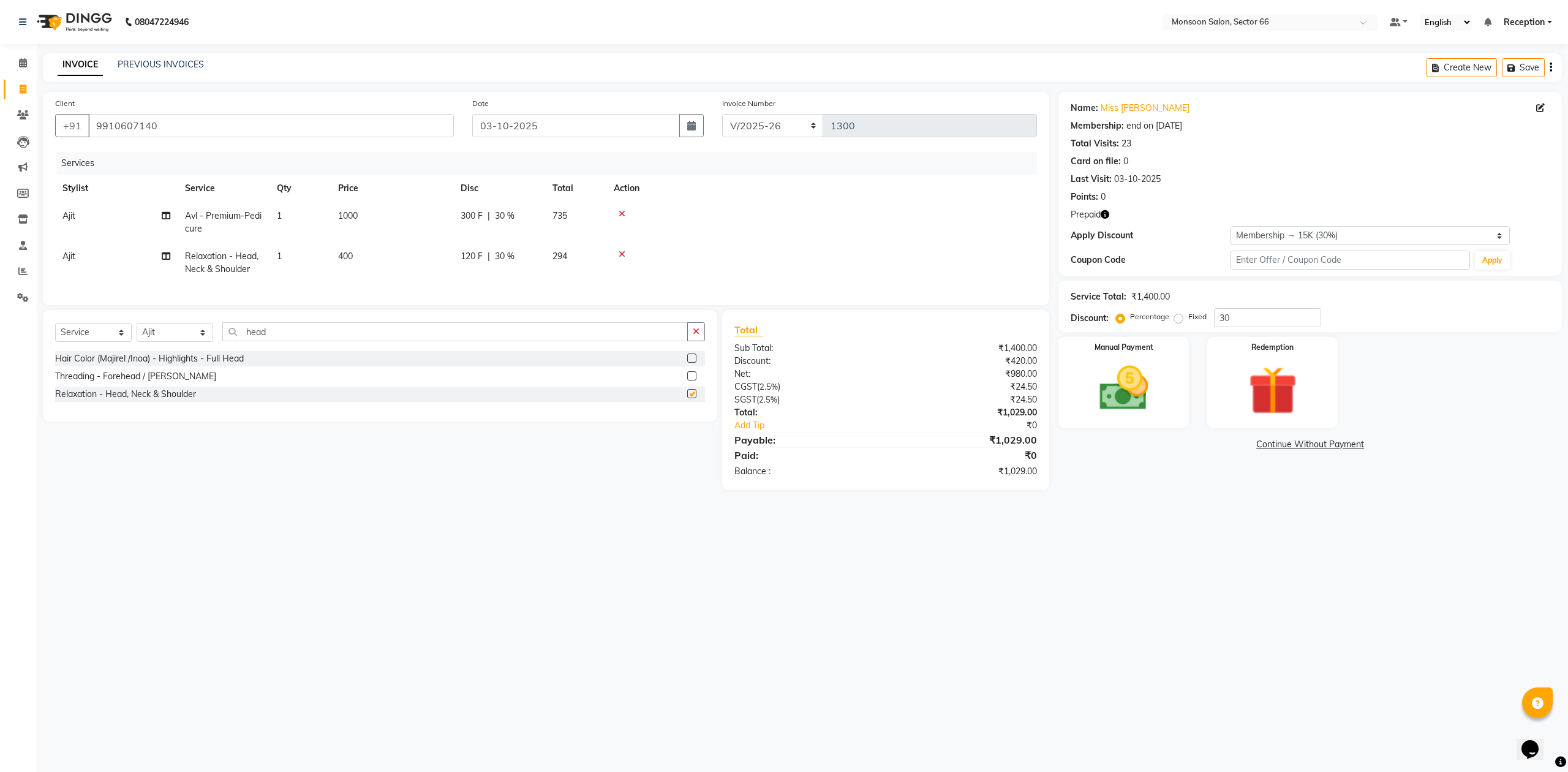
checkbox input "false"
click at [69, 252] on span "Ajit" at bounding box center [69, 256] width 13 height 11
click at [69, 252] on select "[PERSON_NAME] Danish Paras priya Reception rozy [PERSON_NAME]" at bounding box center [116, 247] width 108 height 19
select select "17883"
click at [1263, 400] on img at bounding box center [1272, 391] width 83 height 63
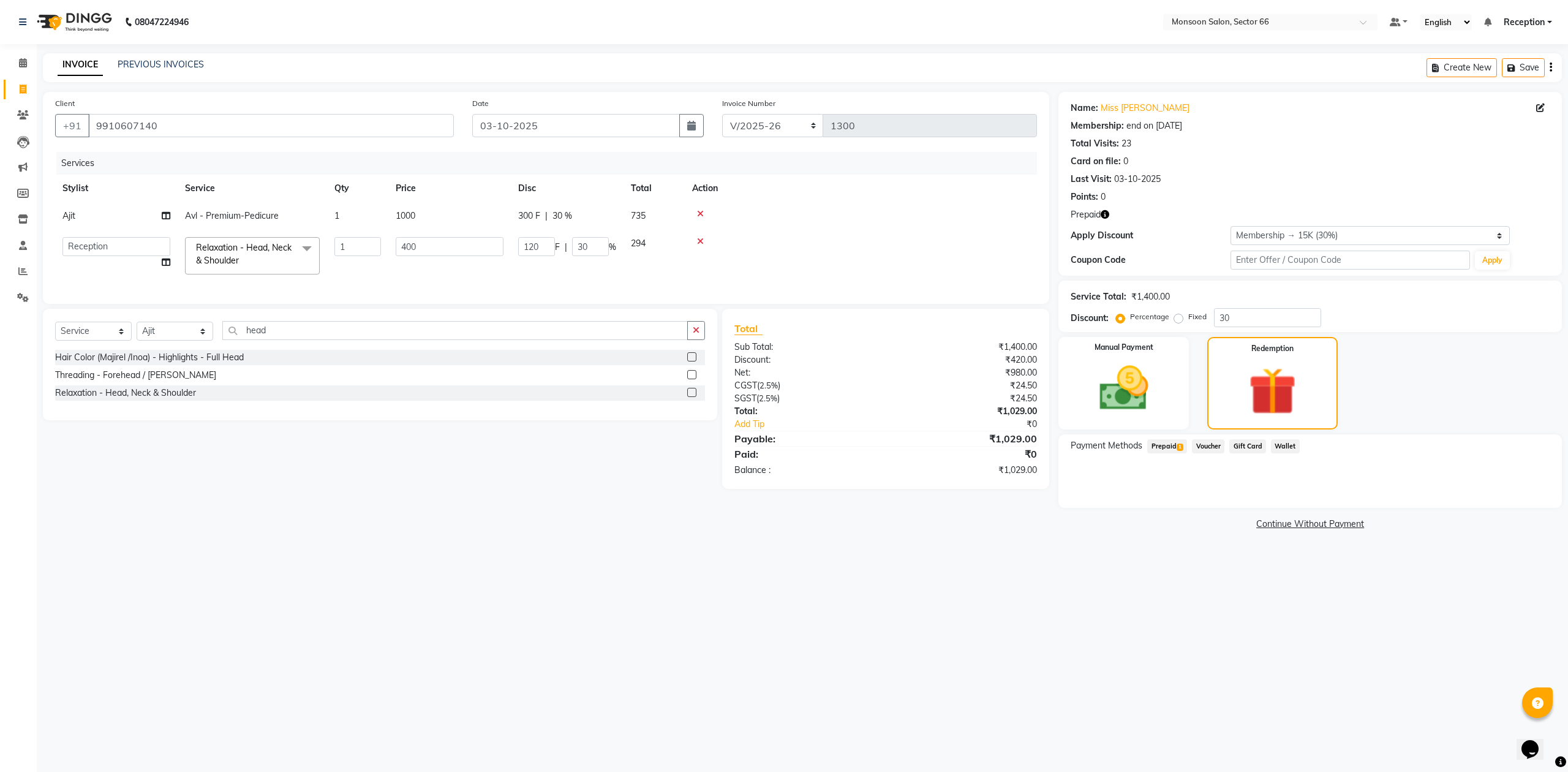
click at [1164, 449] on span "Prepaid 1" at bounding box center [1167, 447] width 40 height 14
drag, startPoint x: 1524, startPoint y: 496, endPoint x: 1492, endPoint y: 511, distance: 35.3
click at [1525, 496] on button "Add" at bounding box center [1521, 495] width 45 height 21
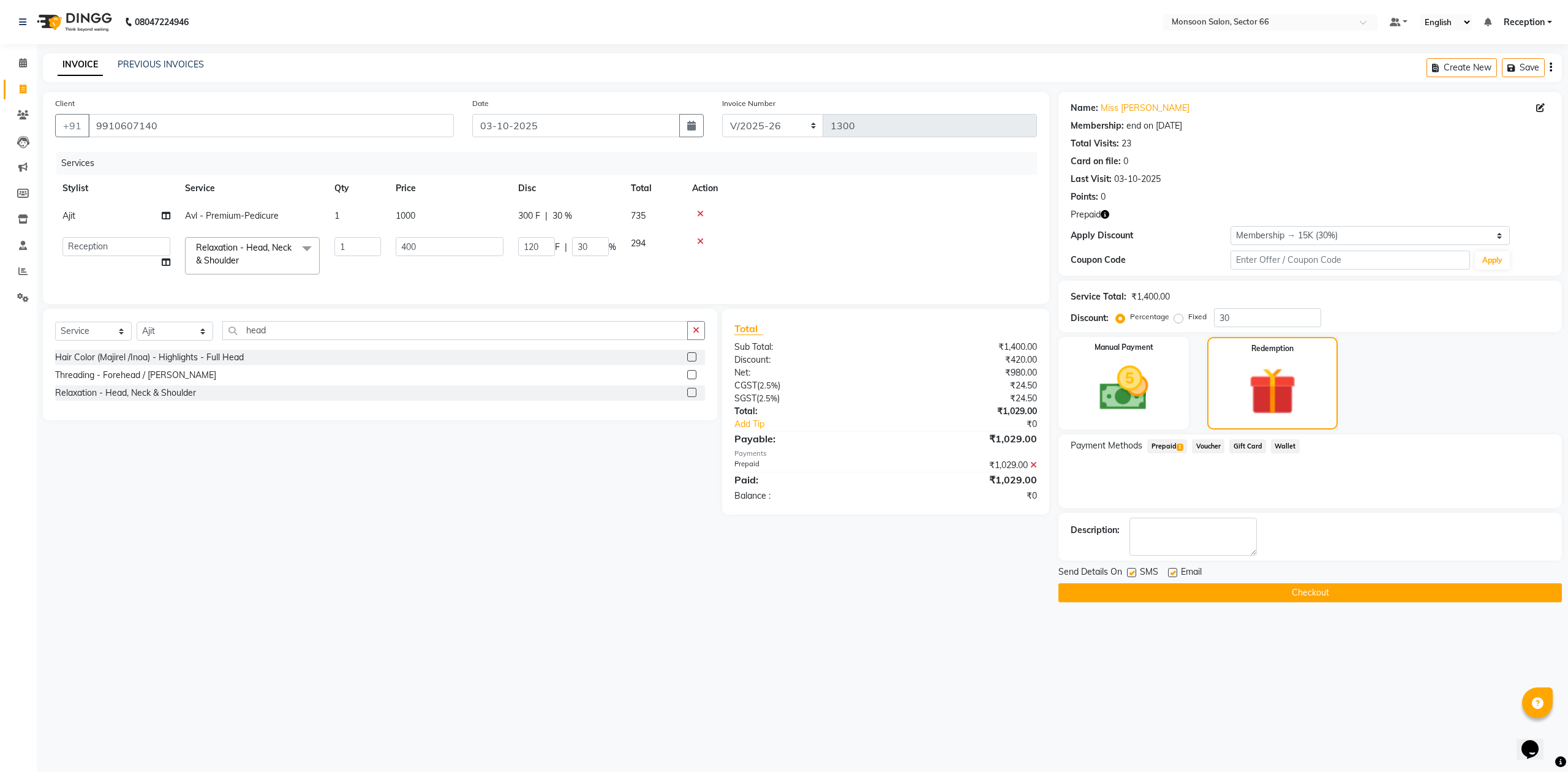
click at [1344, 590] on button "Checkout" at bounding box center [1310, 593] width 504 height 19
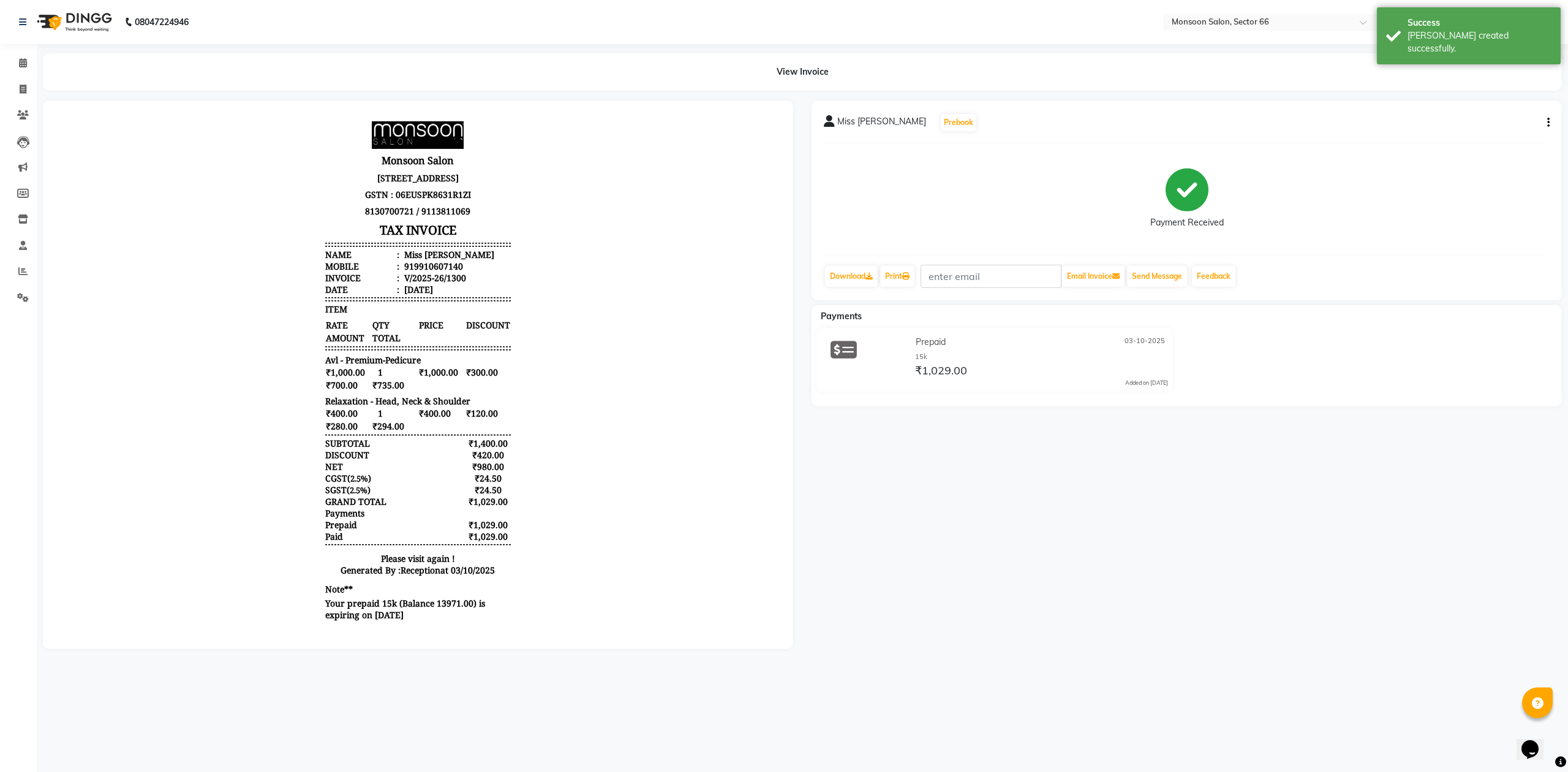
scroll to position [10, 0]
click at [21, 88] on icon at bounding box center [23, 89] width 7 height 9
select select "service"
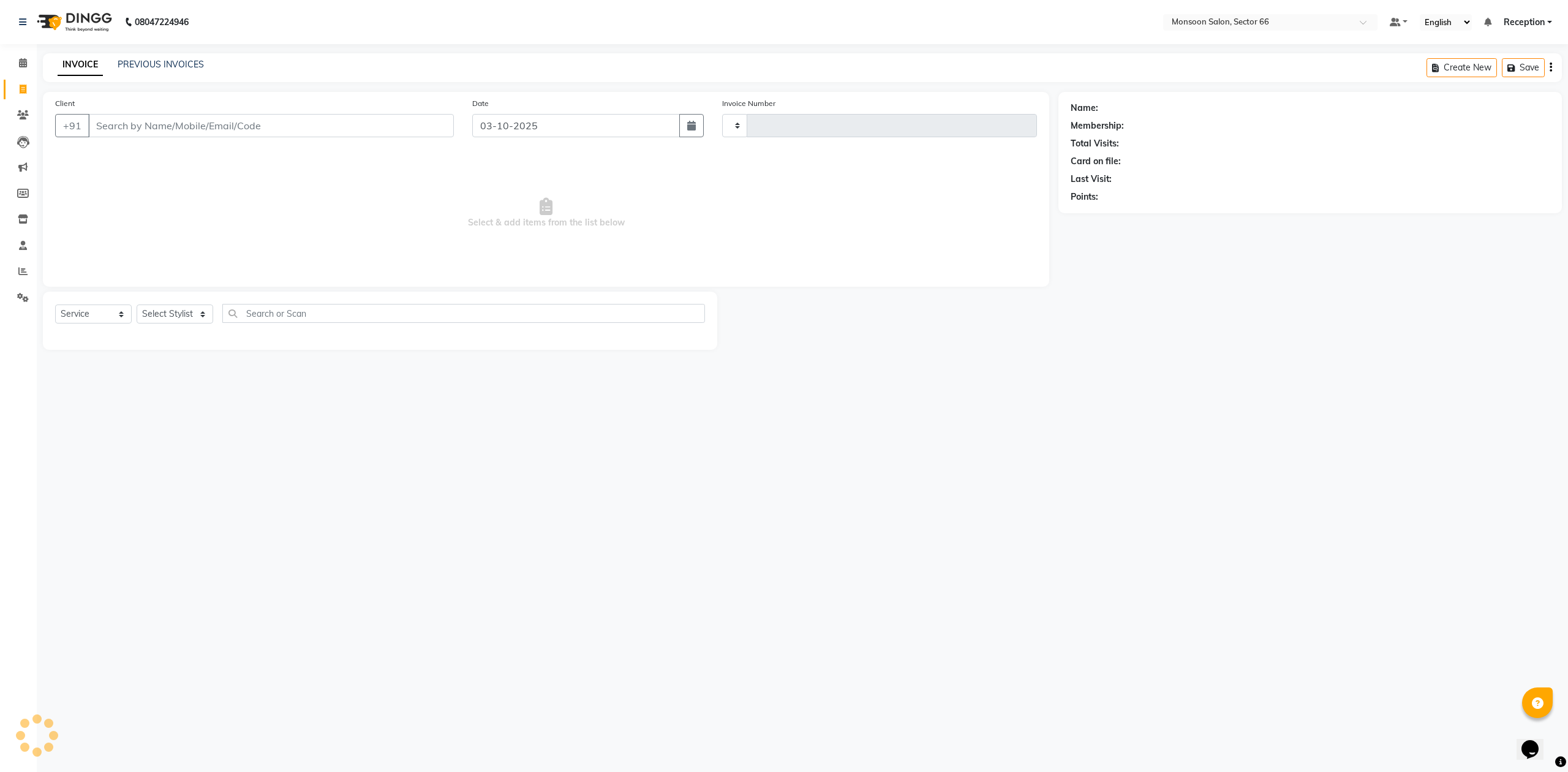
type input "1301"
select select "3741"
click at [153, 121] on input "Client" at bounding box center [271, 126] width 366 height 23
click at [182, 116] on input "Client" at bounding box center [271, 126] width 366 height 23
click at [180, 64] on link "PREVIOUS INVOICES" at bounding box center [160, 64] width 87 height 11
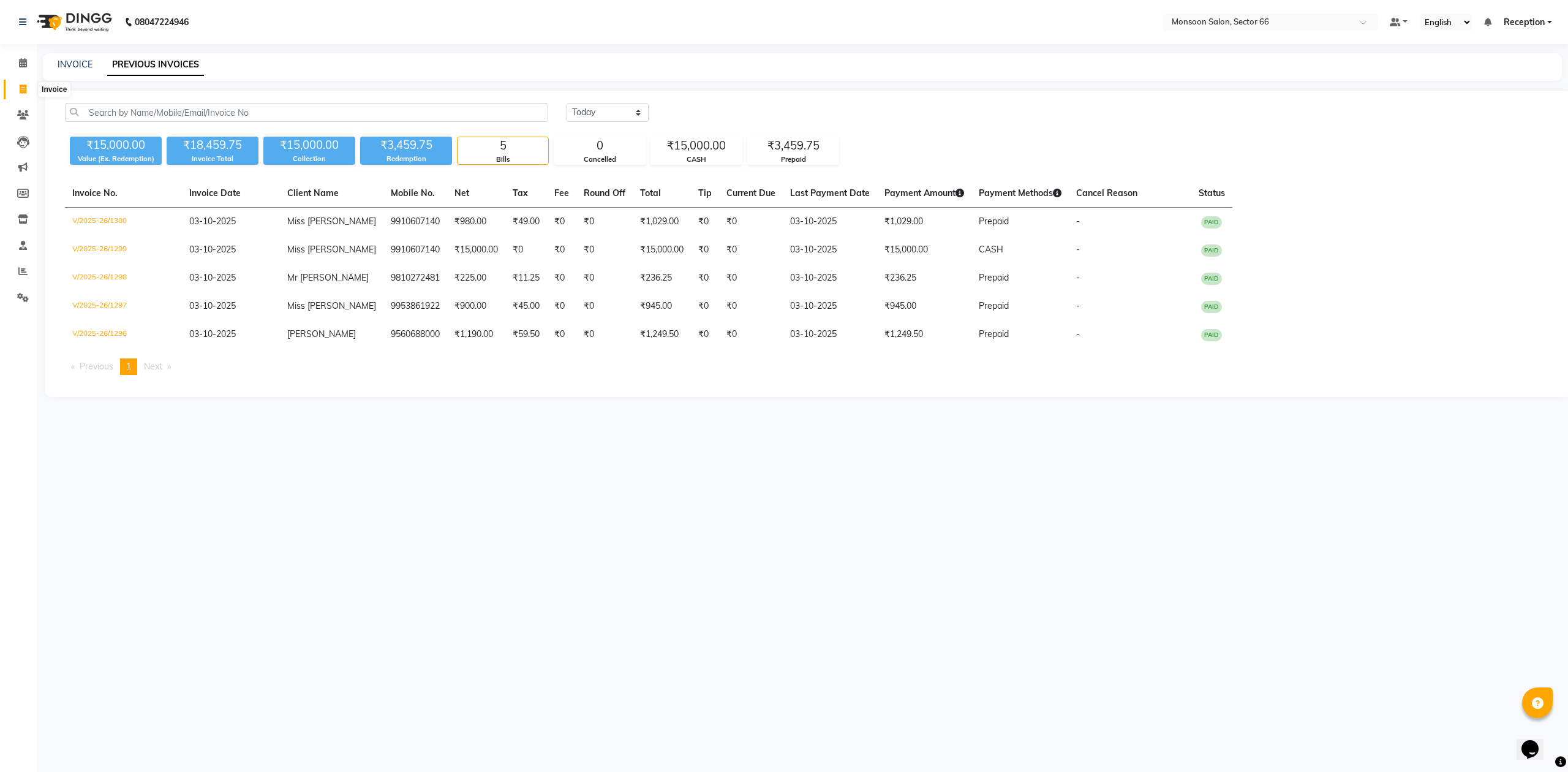
drag, startPoint x: 18, startPoint y: 81, endPoint x: 22, endPoint y: 89, distance: 8.9
click at [17, 83] on span at bounding box center [22, 90] width 21 height 14
select select "service"
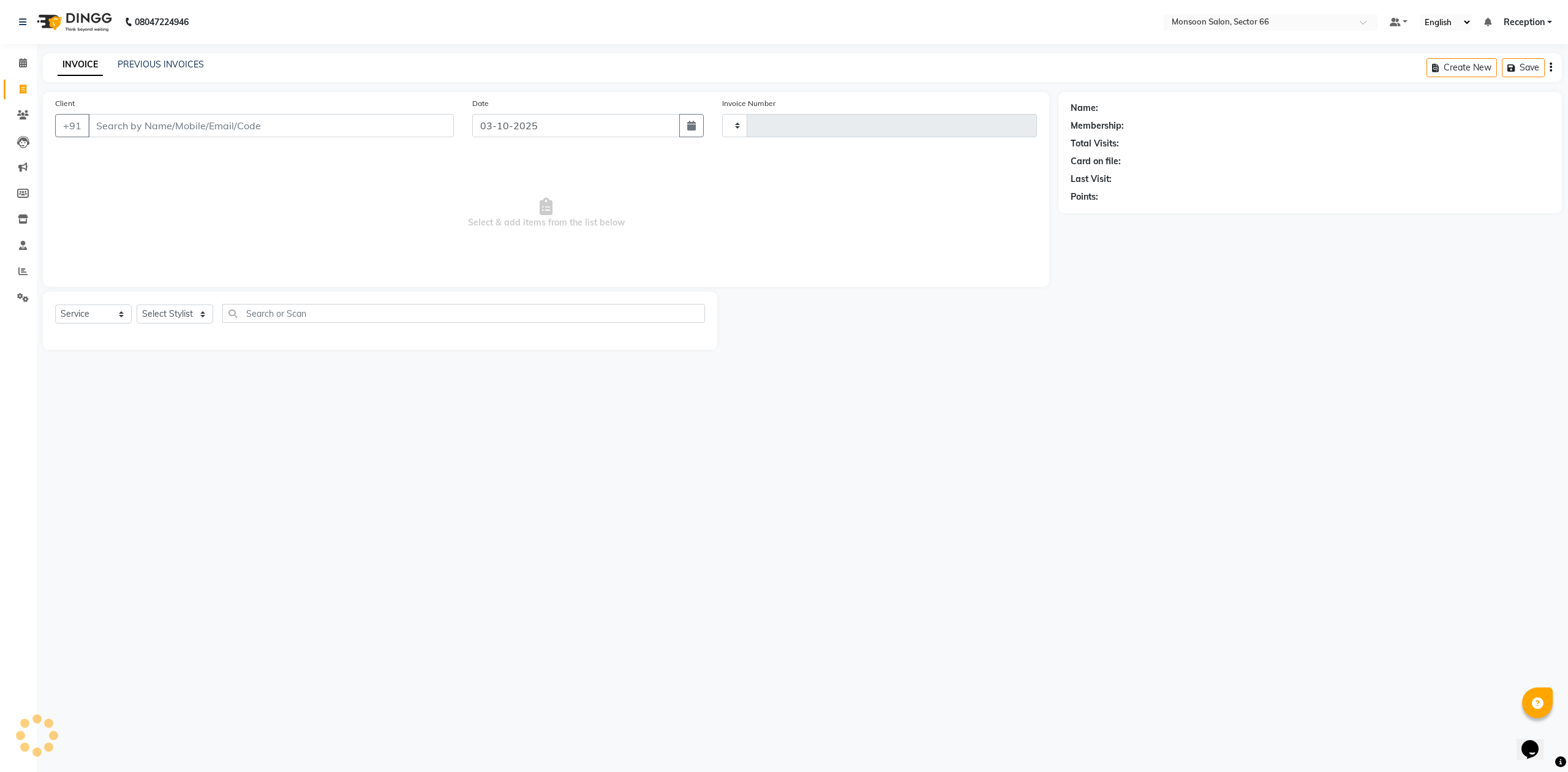
type input "1301"
select select "3741"
